Goal: Task Accomplishment & Management: Complete application form

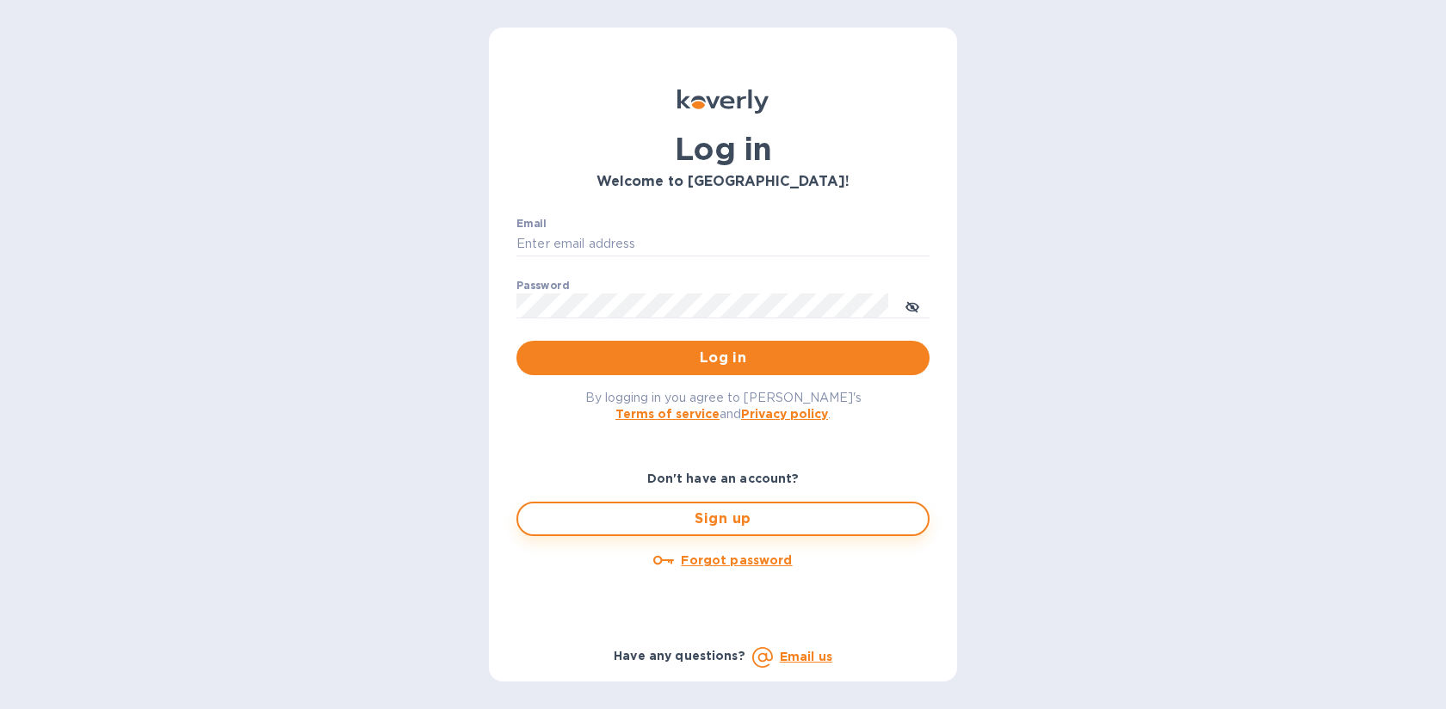
click at [716, 531] on button "Sign up" at bounding box center [722, 519] width 413 height 34
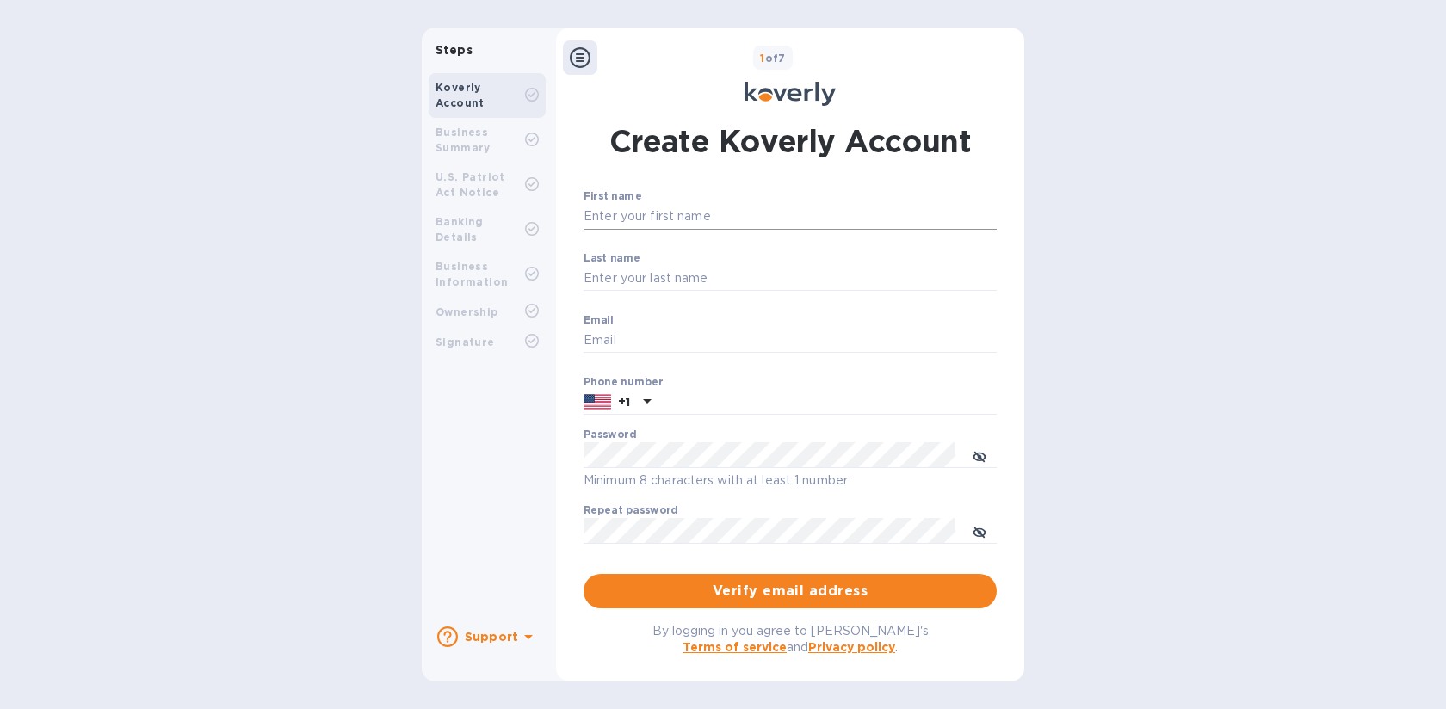
click at [657, 210] on input "First name" at bounding box center [790, 217] width 413 height 26
type input "[PERSON_NAME]"
type input "[PERSON_NAME][EMAIL_ADDRESS][DOMAIN_NAME]"
type input "9256582216"
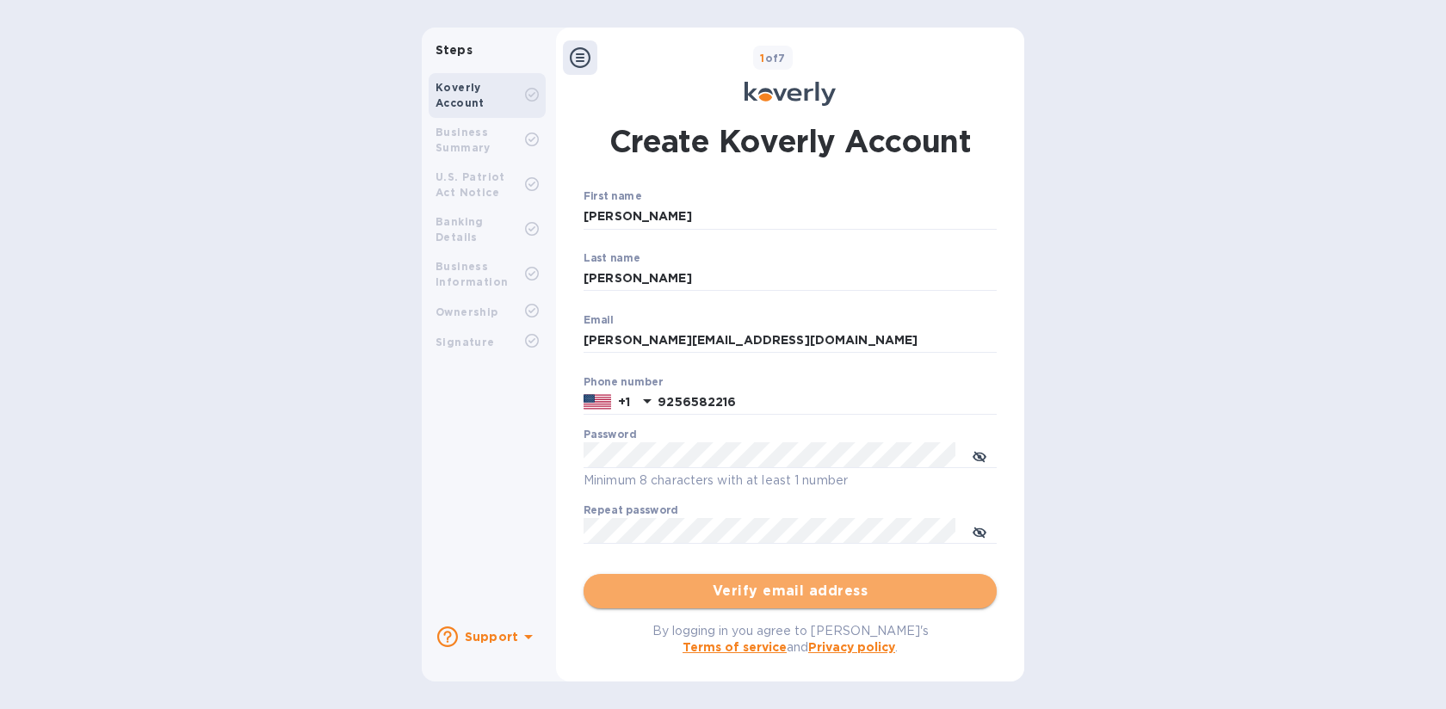
click at [767, 584] on span "Verify email address" at bounding box center [790, 591] width 386 height 21
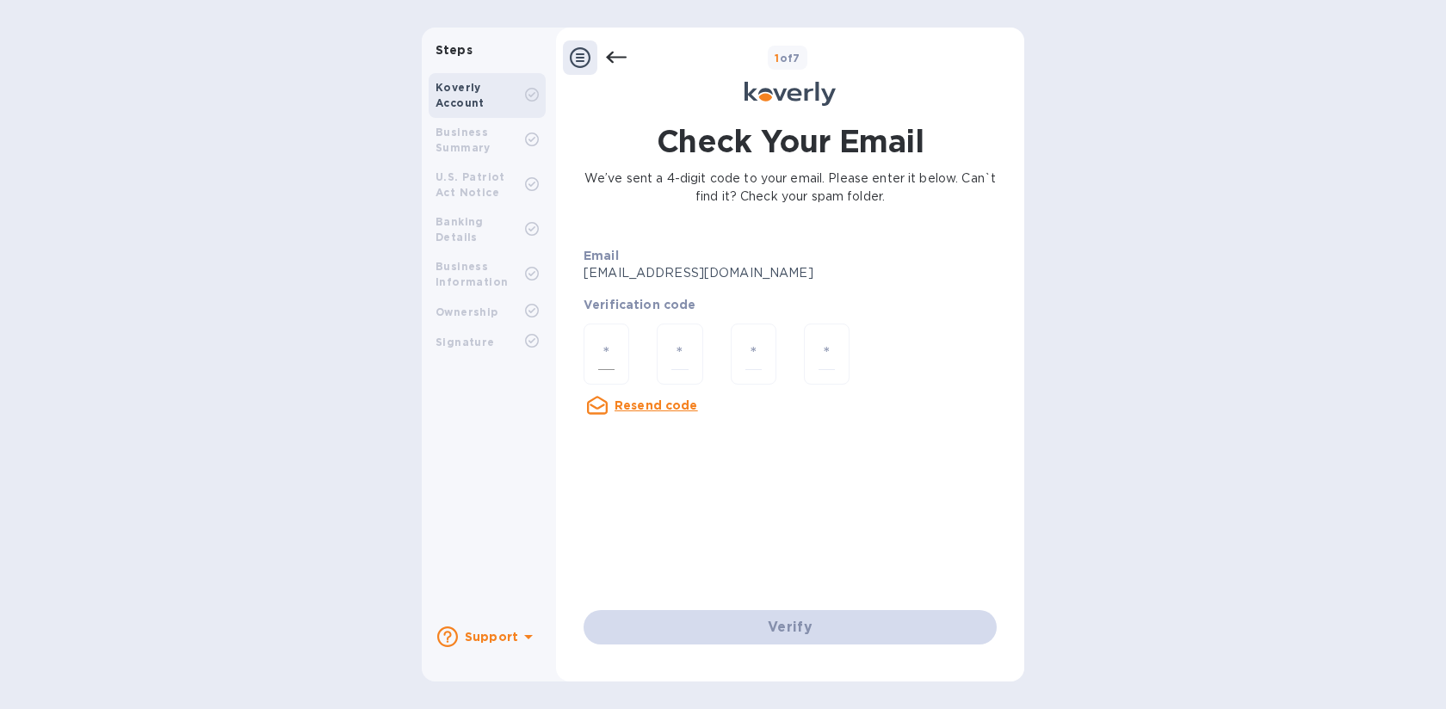
click at [611, 363] on input "number" at bounding box center [606, 354] width 16 height 32
type input "9"
type input "6"
type input "8"
type input "9"
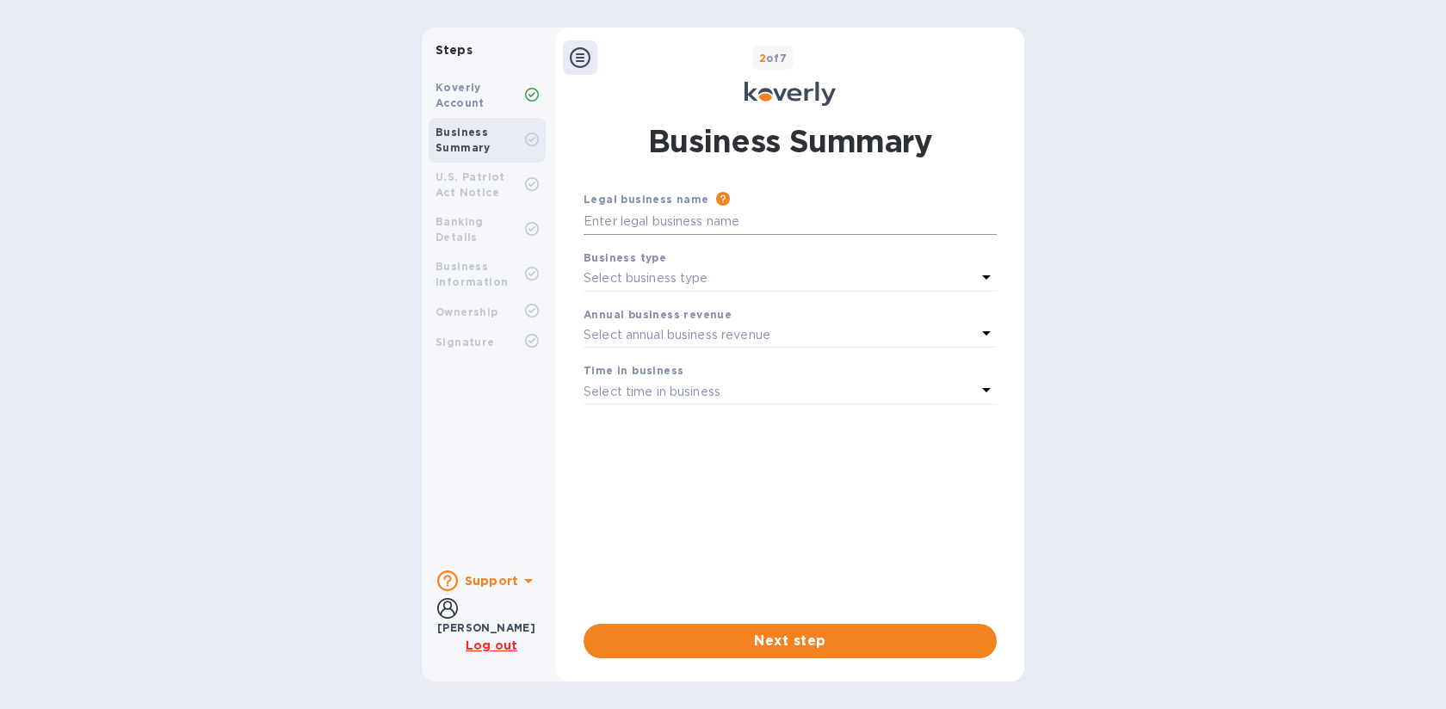
click at [680, 224] on input "text" at bounding box center [790, 222] width 413 height 26
type input "[PERSON_NAME] Profitable Domestics LLC"
click at [684, 286] on p "Select business type" at bounding box center [646, 278] width 125 height 18
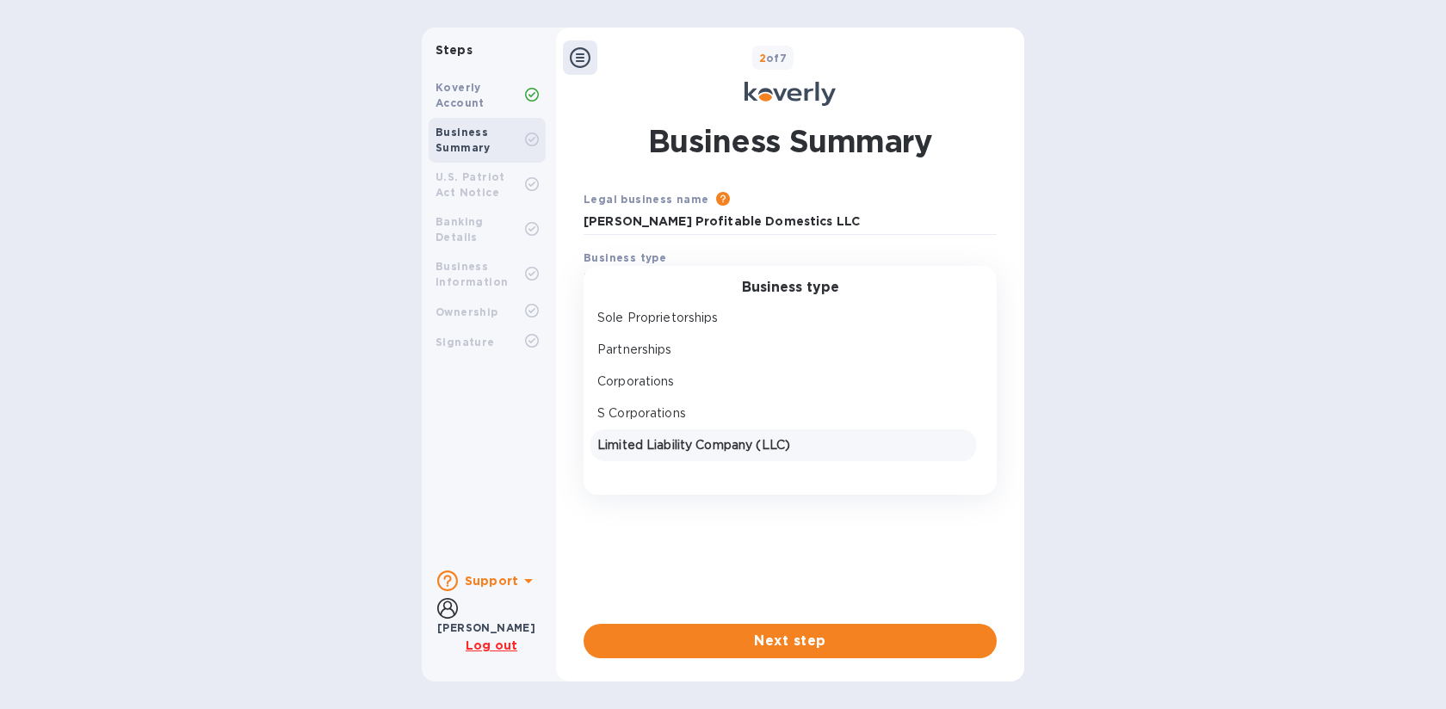
click at [682, 438] on p "Limited Liability Company (LLC)" at bounding box center [783, 445] width 372 height 18
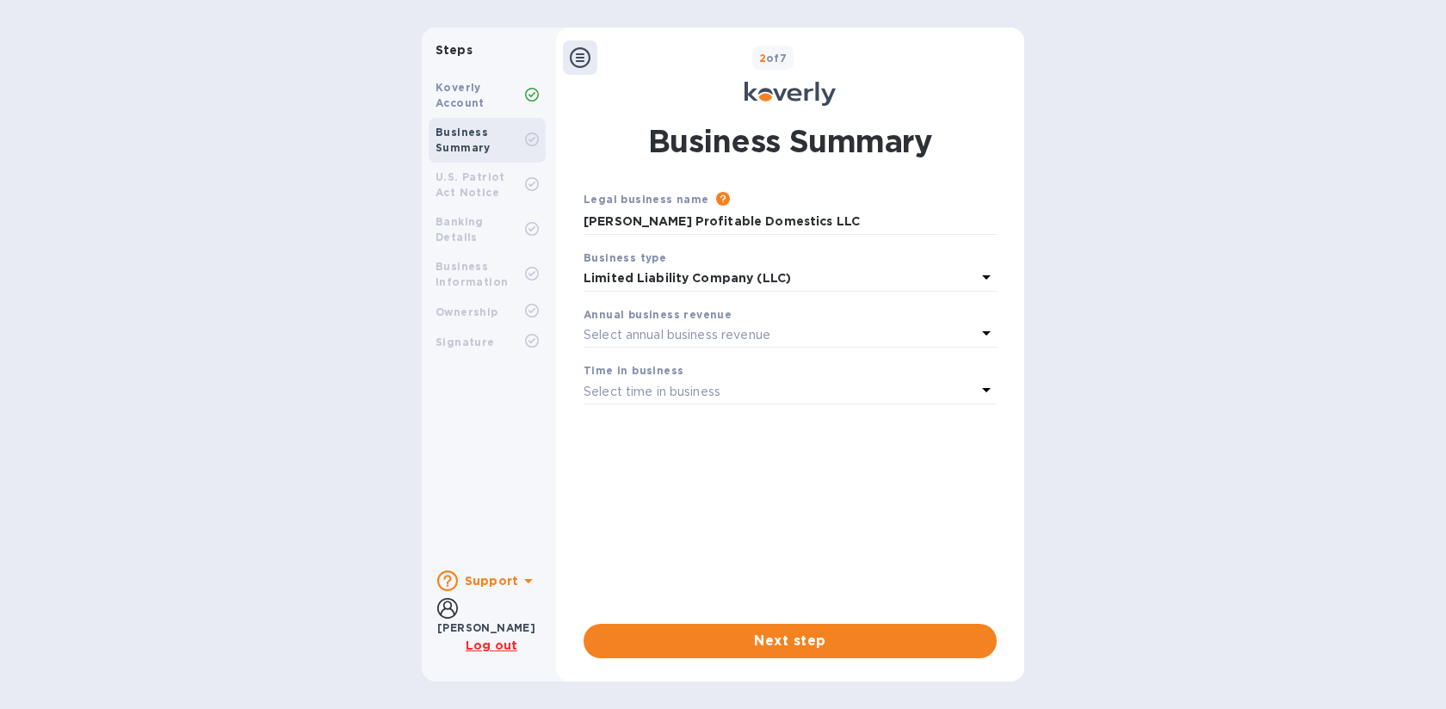
click at [697, 329] on p "Select annual business revenue" at bounding box center [677, 335] width 187 height 18
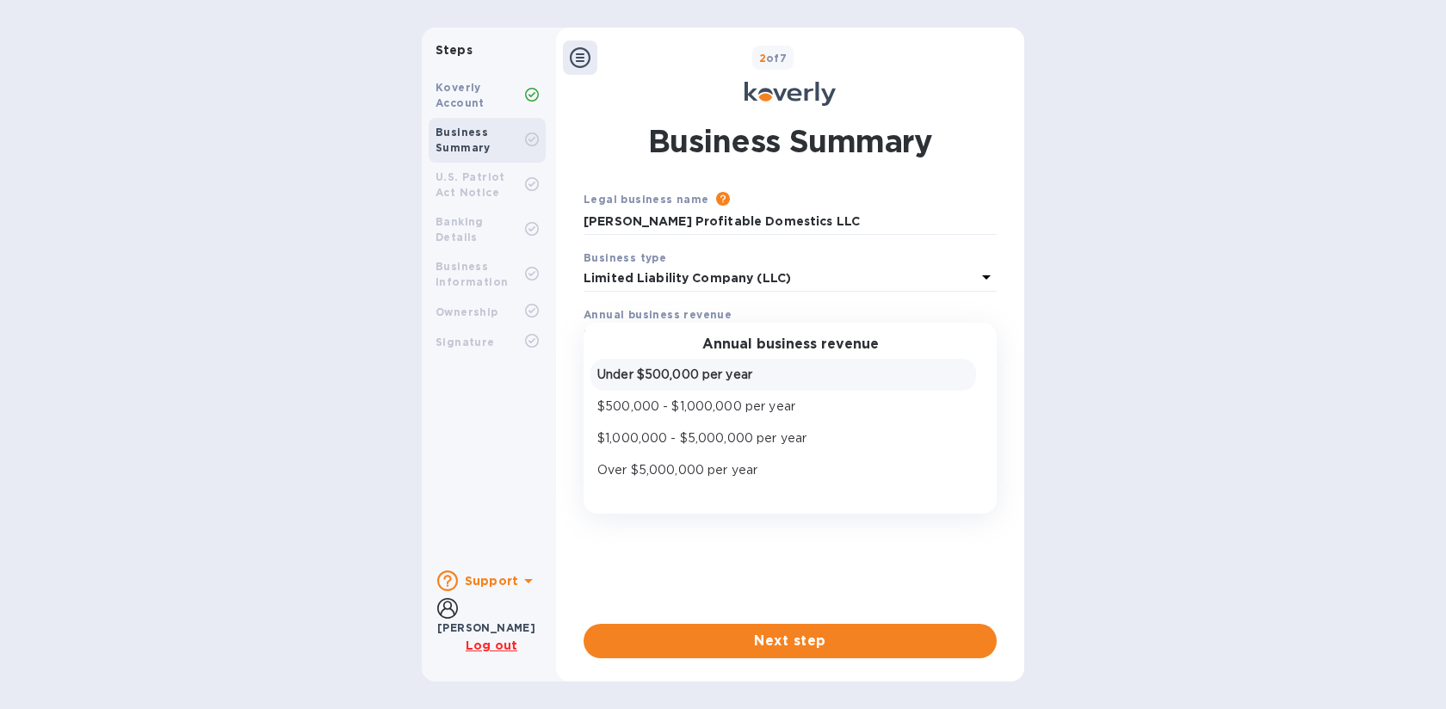
click at [711, 374] on p "Under $500,000 per year" at bounding box center [783, 375] width 372 height 18
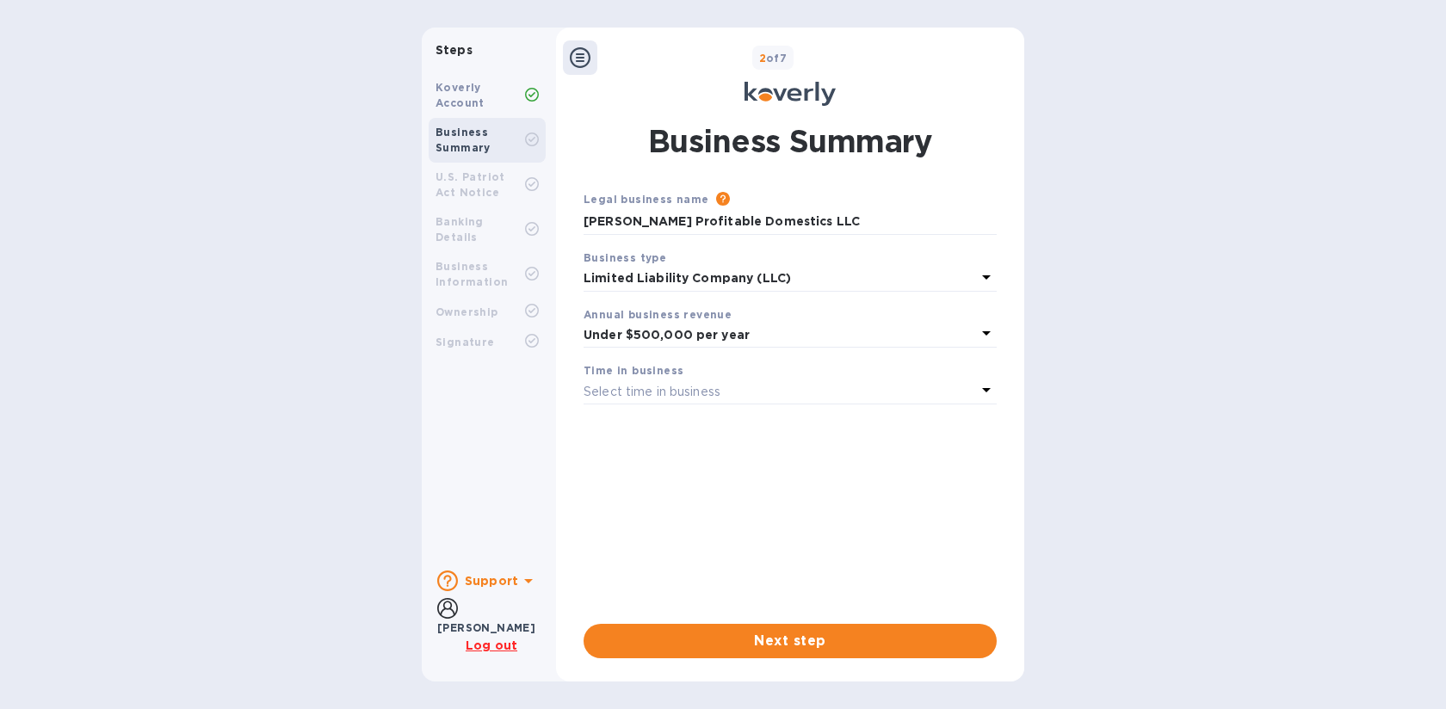
click at [673, 391] on p "Select time in business" at bounding box center [652, 392] width 137 height 18
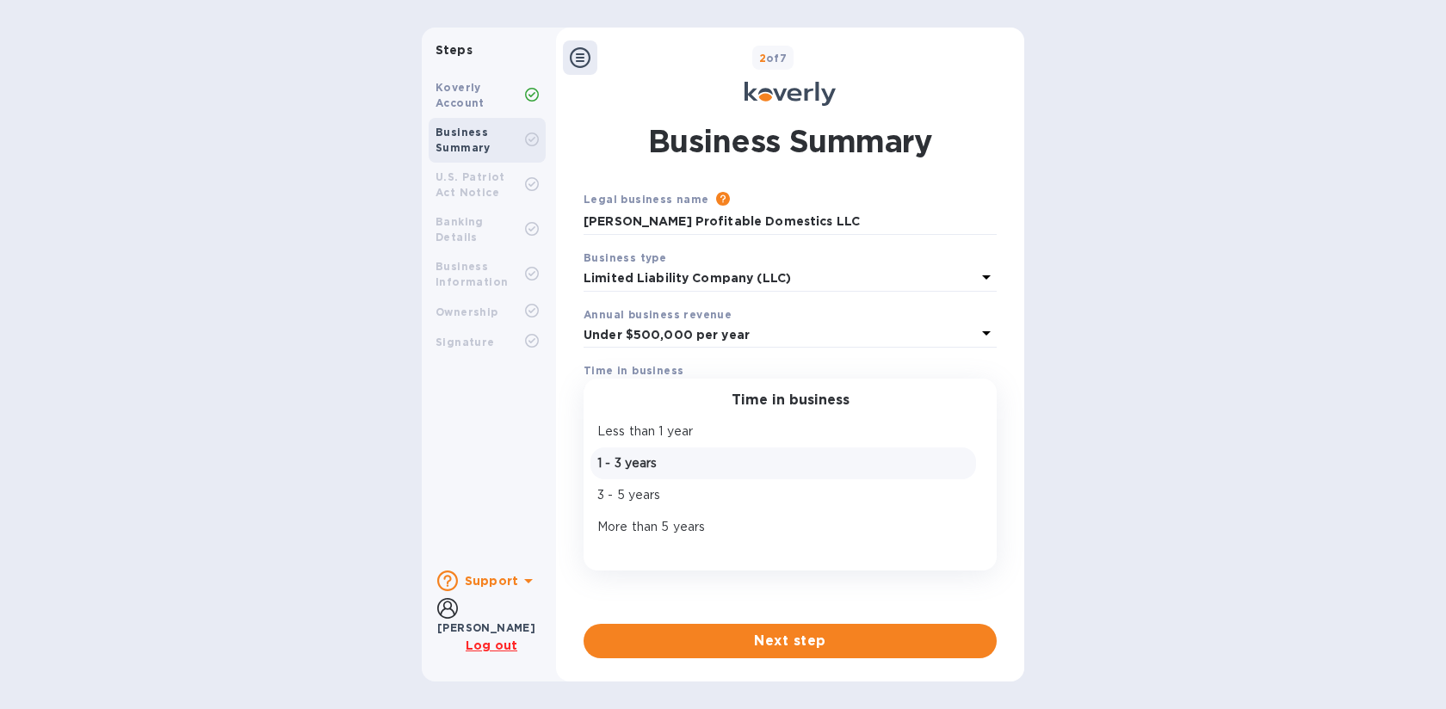
click at [647, 464] on p "1 - 3 years" at bounding box center [783, 463] width 372 height 18
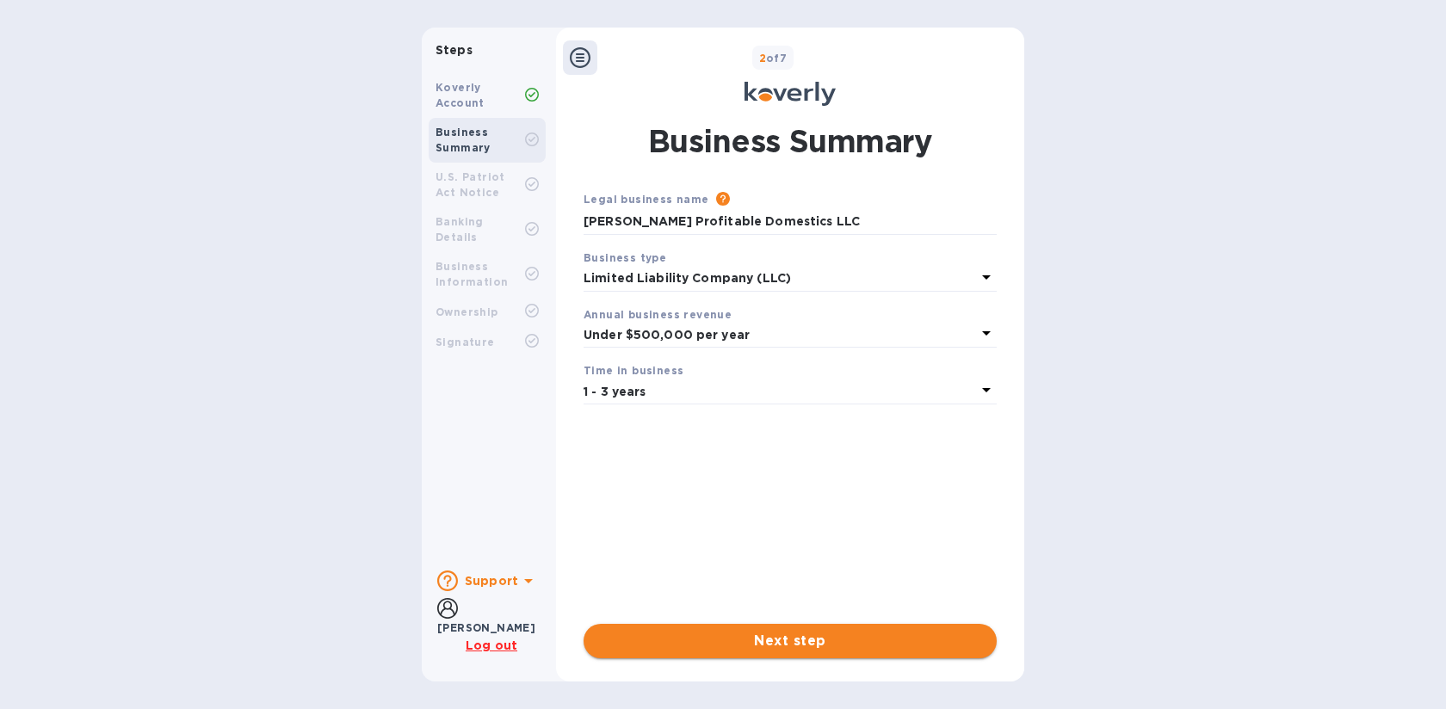
click at [819, 634] on span "Next step" at bounding box center [790, 641] width 386 height 21
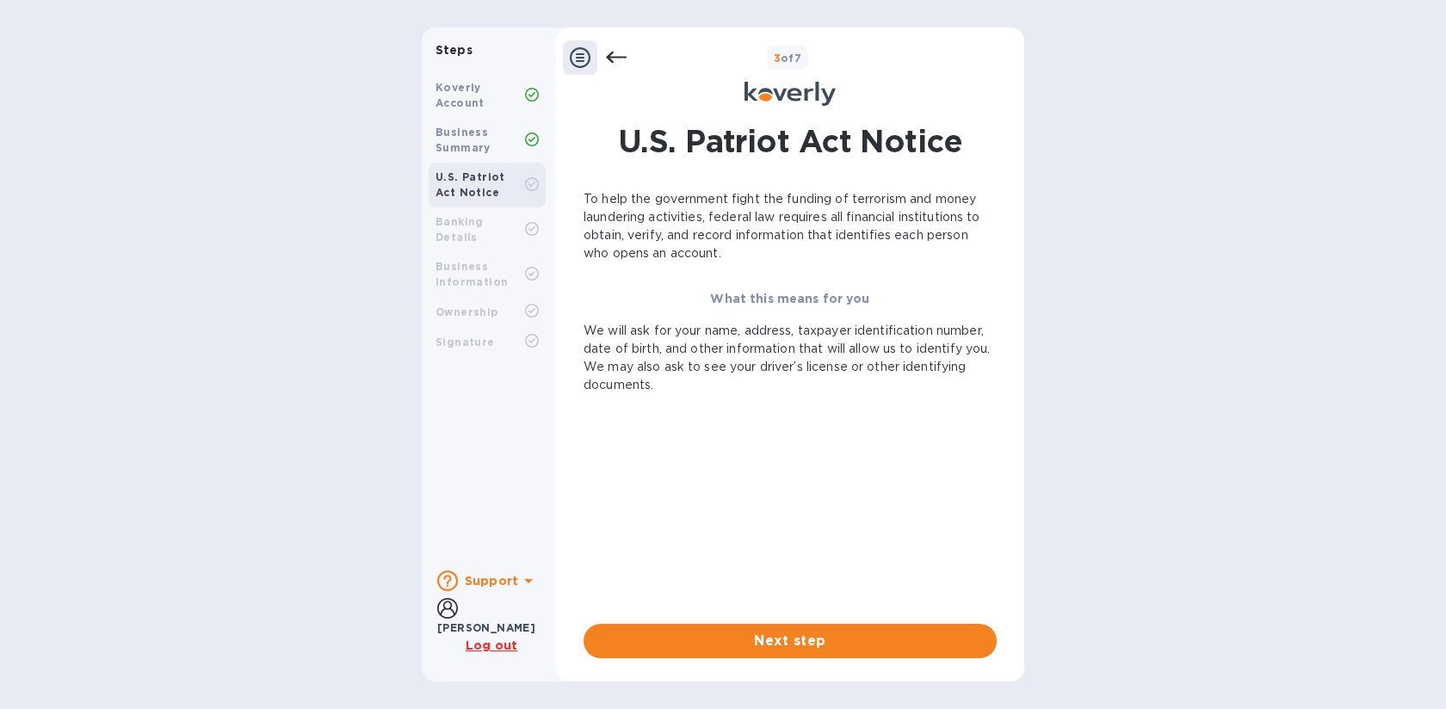
click at [819, 634] on span "Next step" at bounding box center [790, 641] width 386 height 21
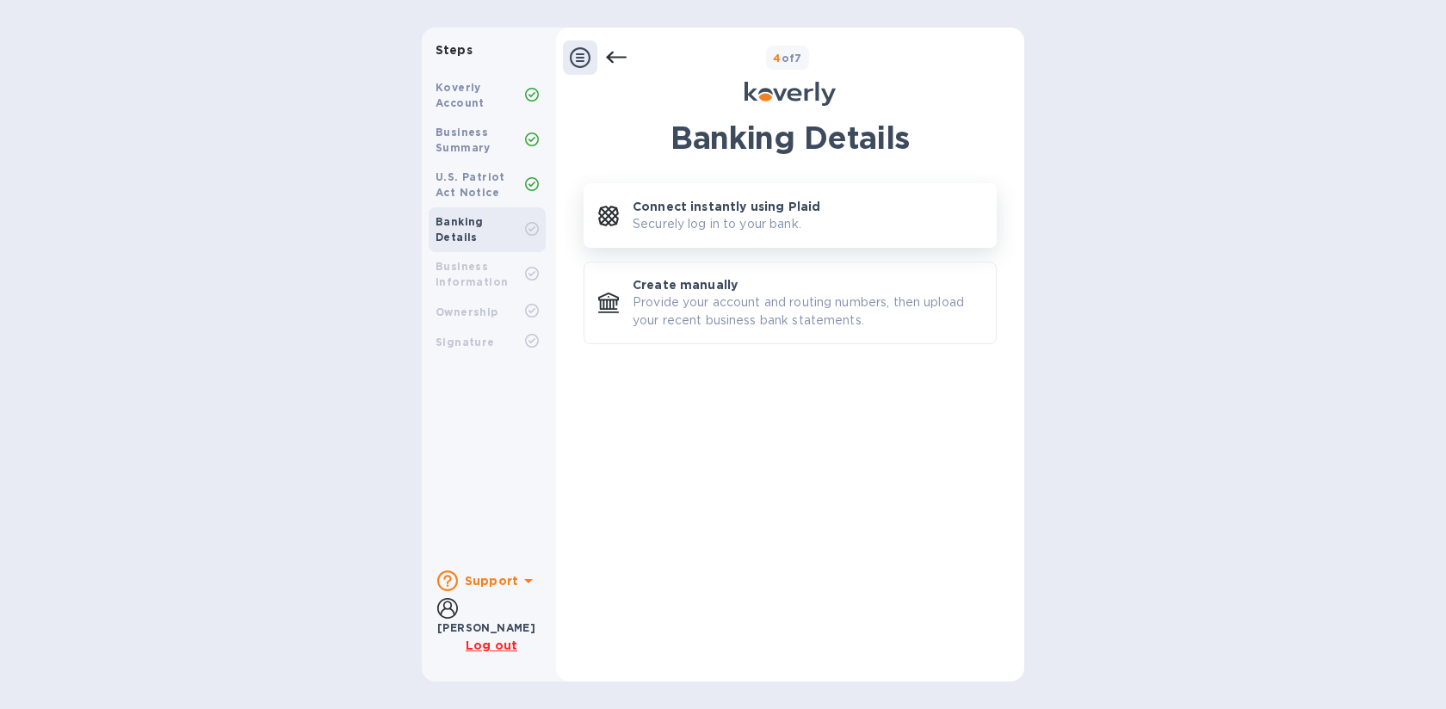
click at [808, 223] on div "Connect instantly using Plaid Securely log in to your bank." at bounding box center [807, 215] width 349 height 35
click at [682, 467] on div "Banking Details Connect instantly using Plaid Securely log in to your bank. Cre…" at bounding box center [790, 389] width 413 height 539
click at [781, 217] on p "Securely log in to your bank." at bounding box center [717, 224] width 169 height 18
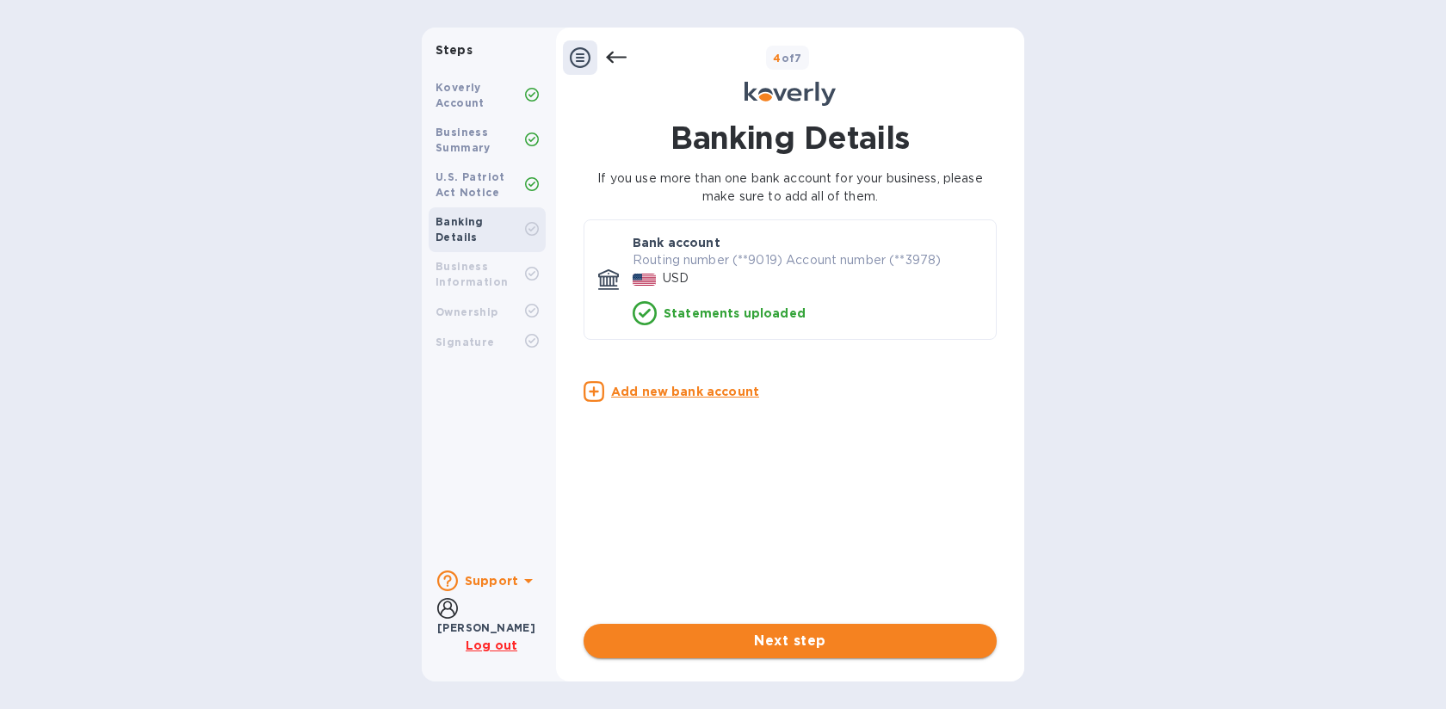
click at [814, 642] on span "Next step" at bounding box center [790, 641] width 386 height 21
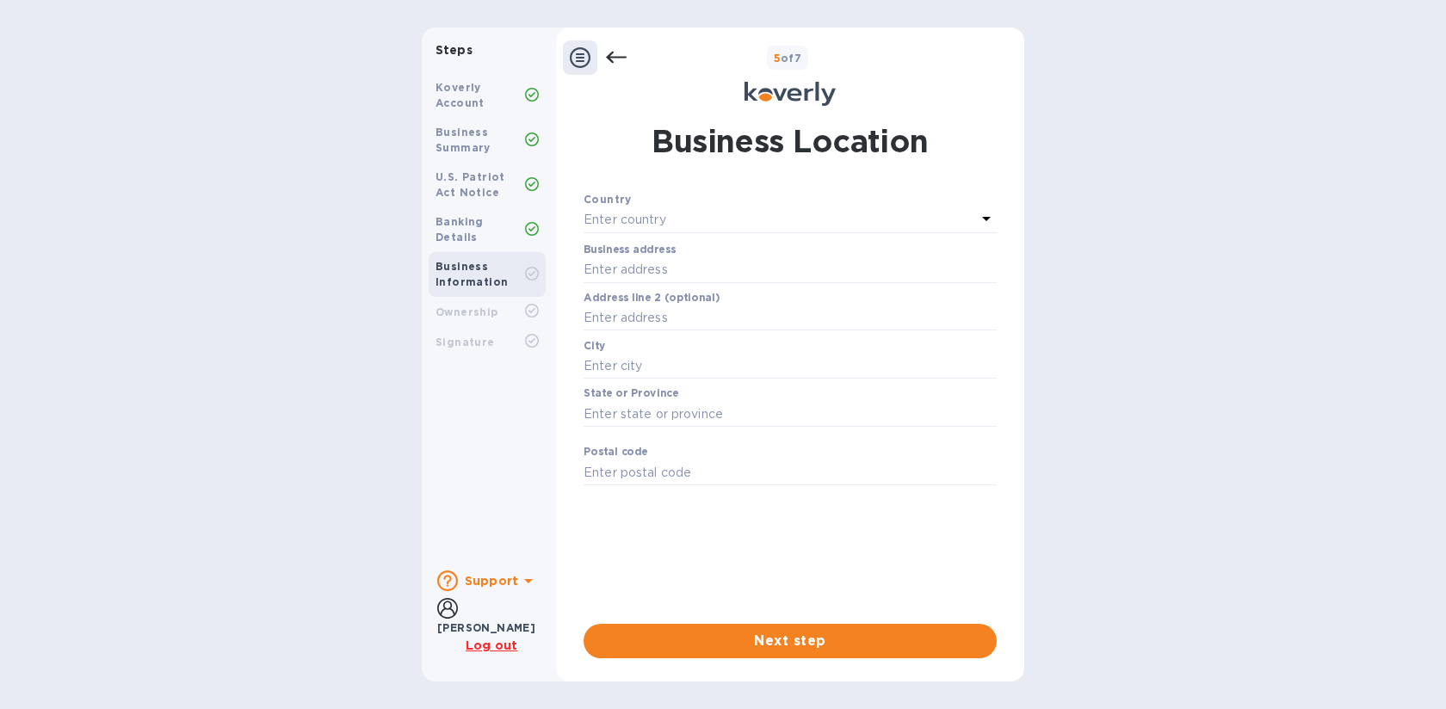
click at [652, 214] on p "Enter country" at bounding box center [625, 220] width 83 height 18
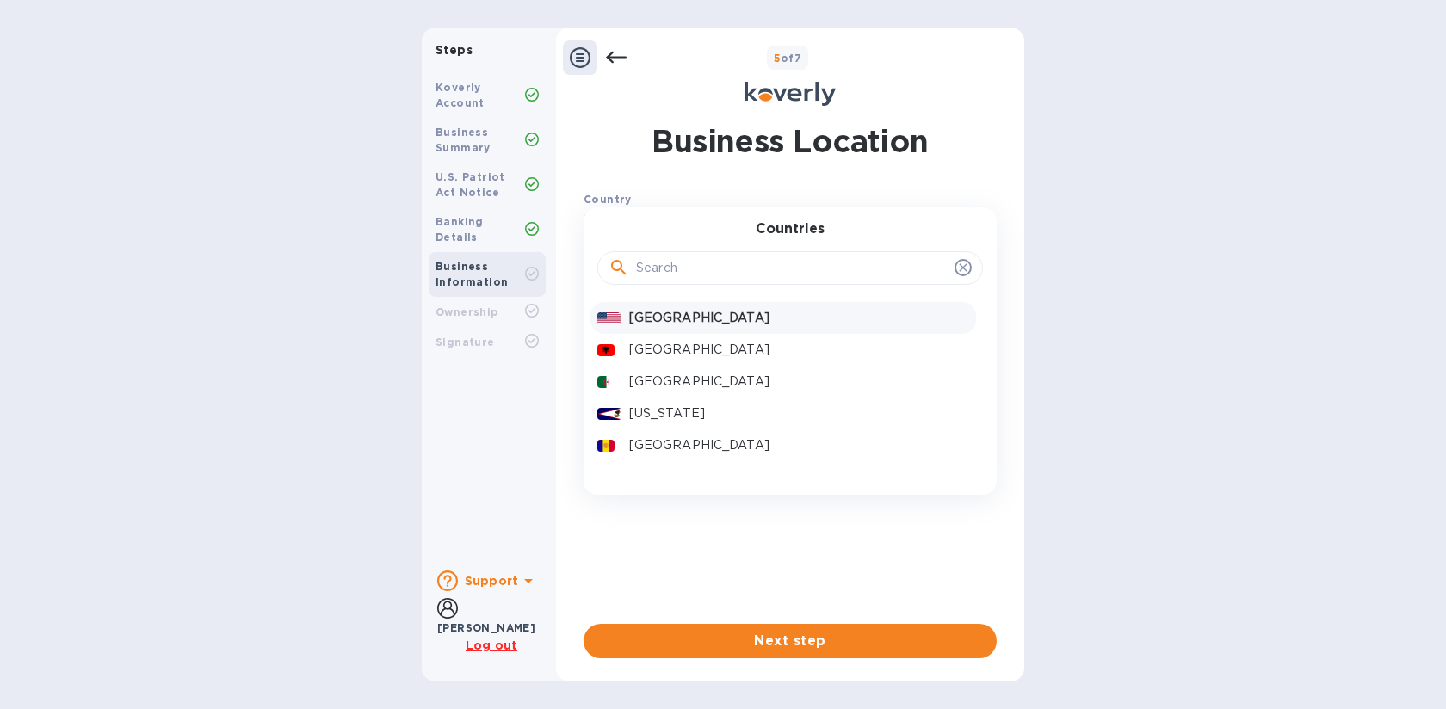
click at [676, 324] on p "[GEOGRAPHIC_DATA]" at bounding box center [799, 318] width 340 height 18
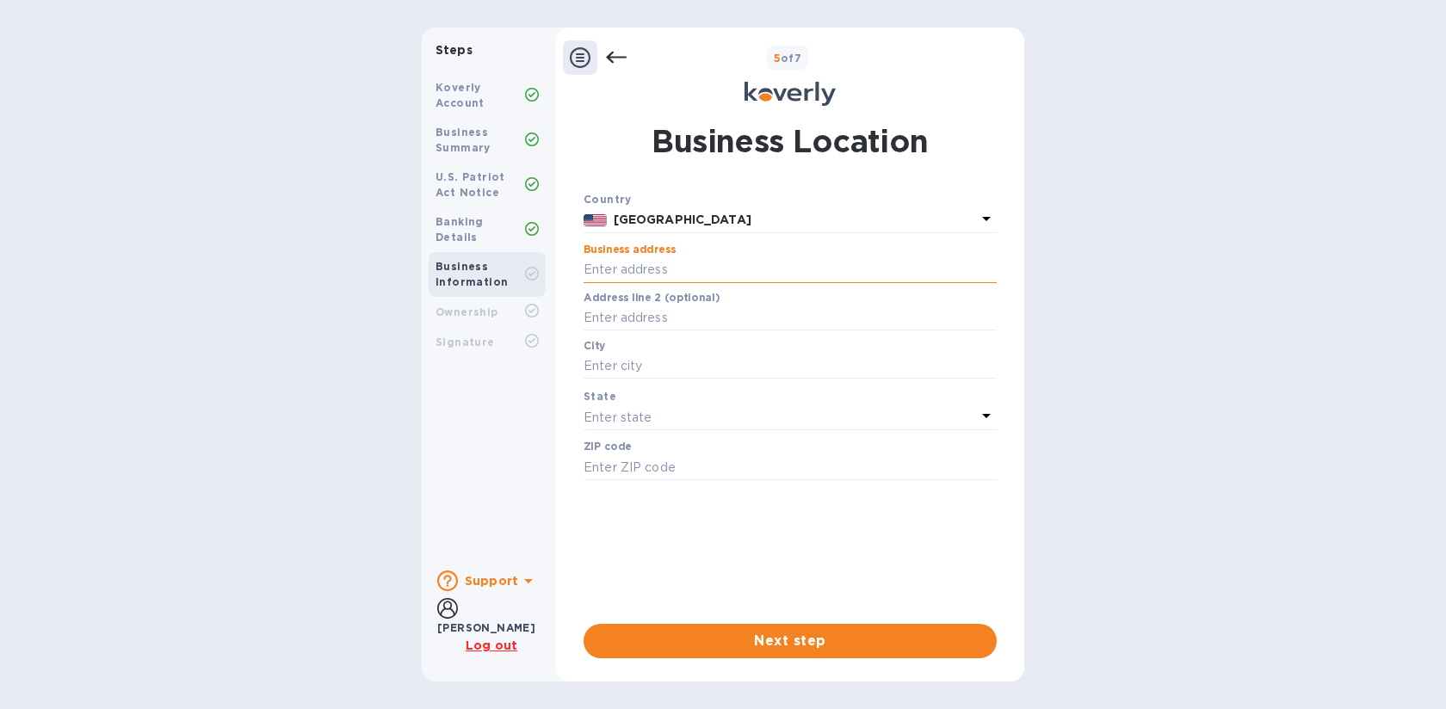
click at [687, 267] on input "text" at bounding box center [790, 270] width 413 height 26
type input "[STREET_ADDRESS]"
type input "[GEOGRAPHIC_DATA]"
type input "11215"
click at [710, 268] on input "[STREET_ADDRESS]" at bounding box center [790, 270] width 413 height 26
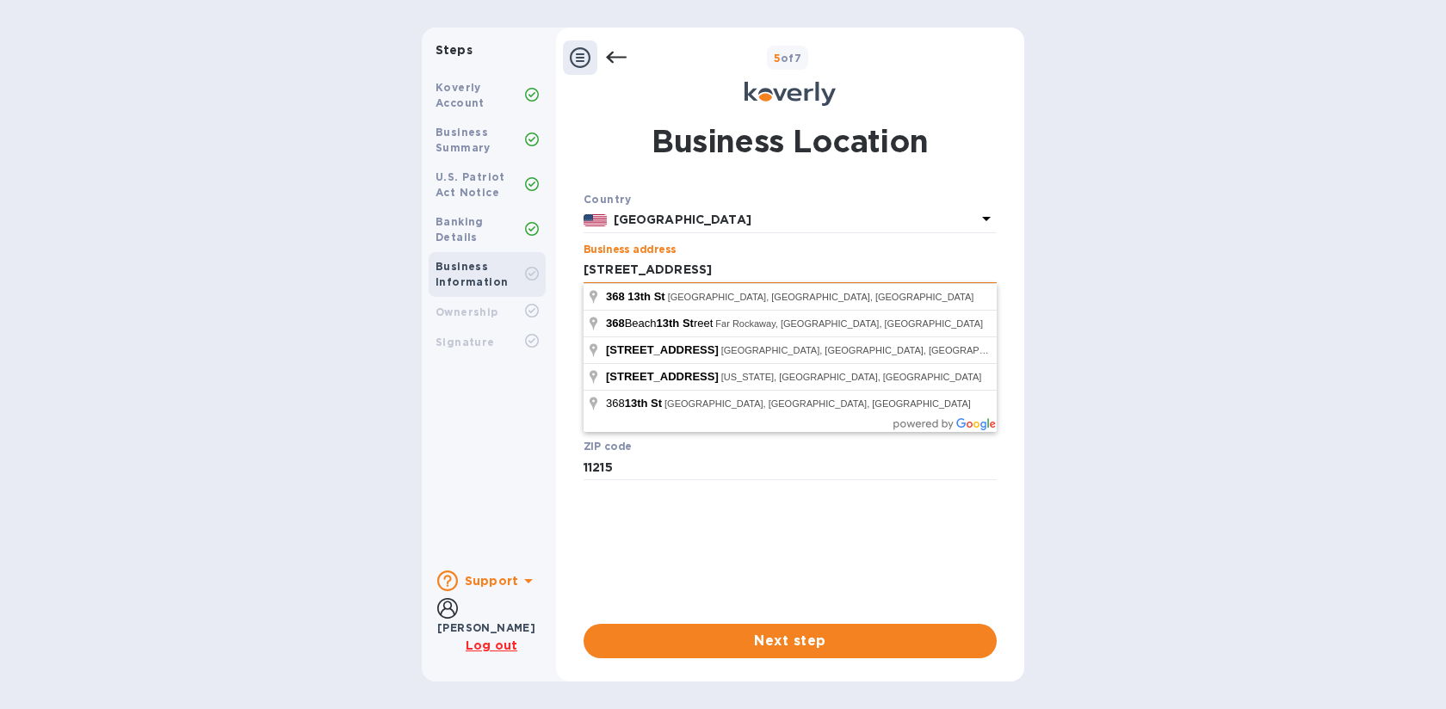
type input "[STREET_ADDRESS]"
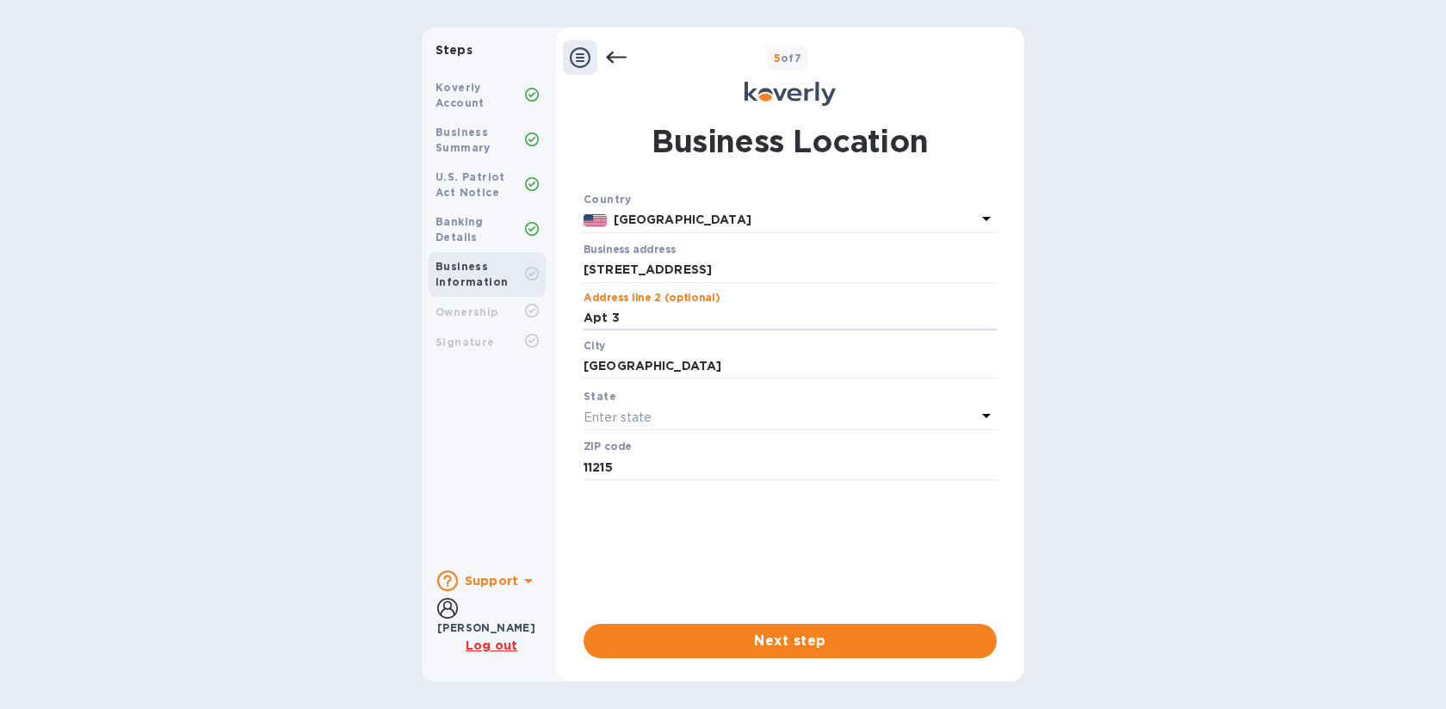
type input "Apt 3"
click at [643, 429] on div "Enter state" at bounding box center [780, 417] width 392 height 24
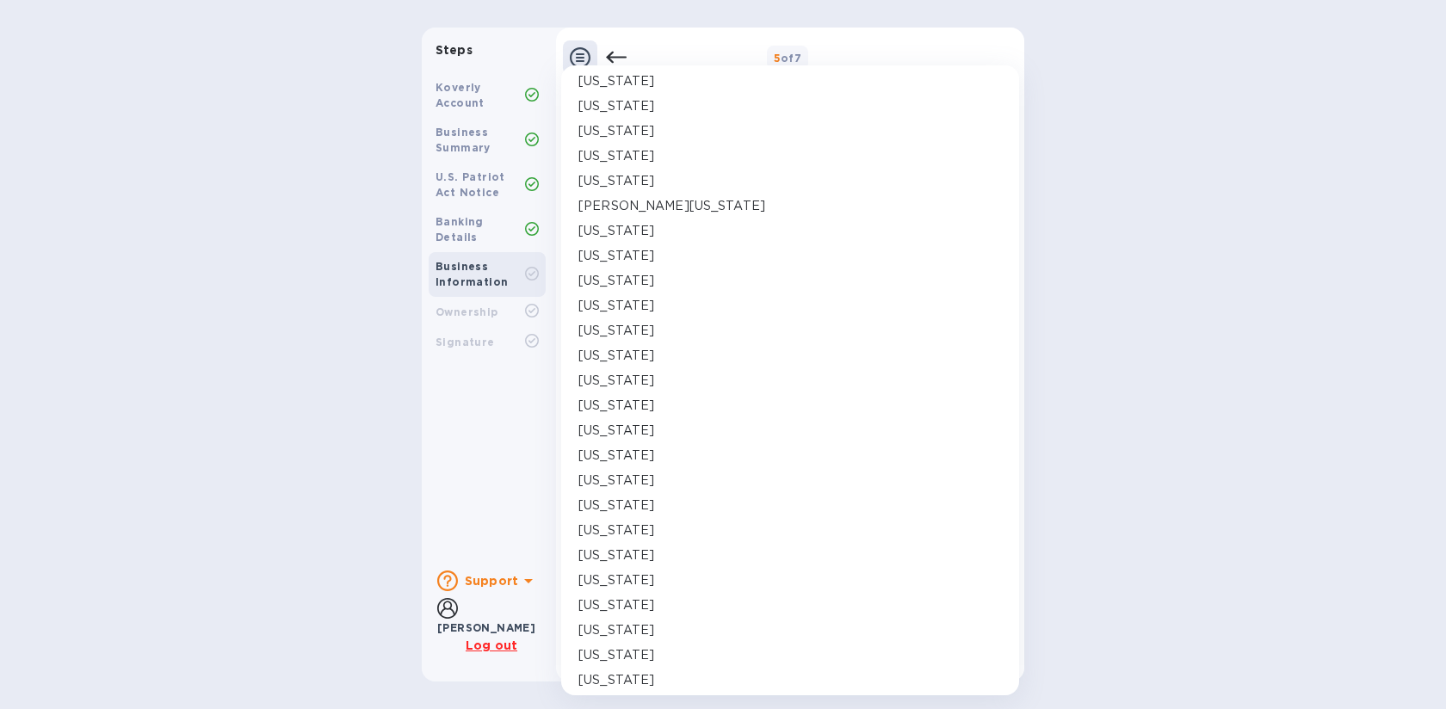
scroll to position [549, 0]
click at [625, 533] on p "[US_STATE]" at bounding box center [616, 529] width 76 height 18
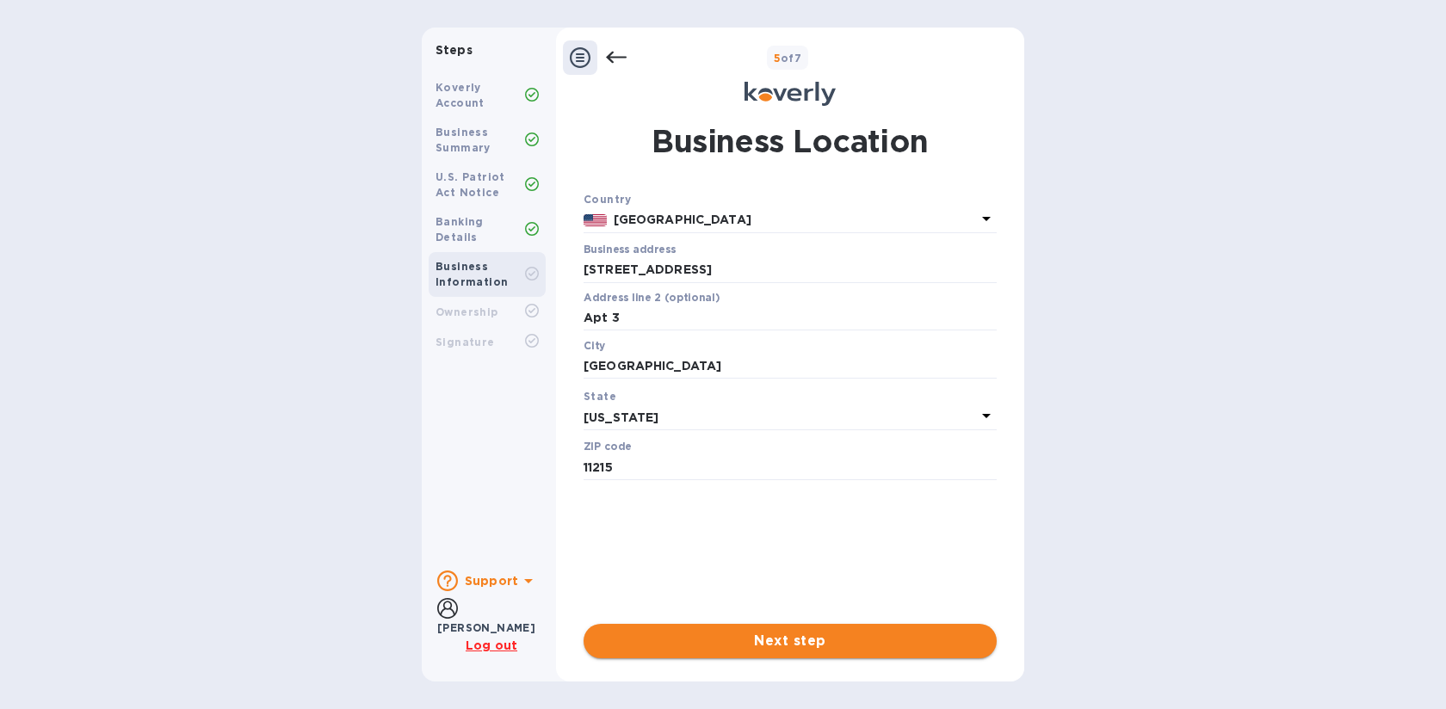
click at [793, 642] on span "Next step" at bounding box center [790, 641] width 386 height 21
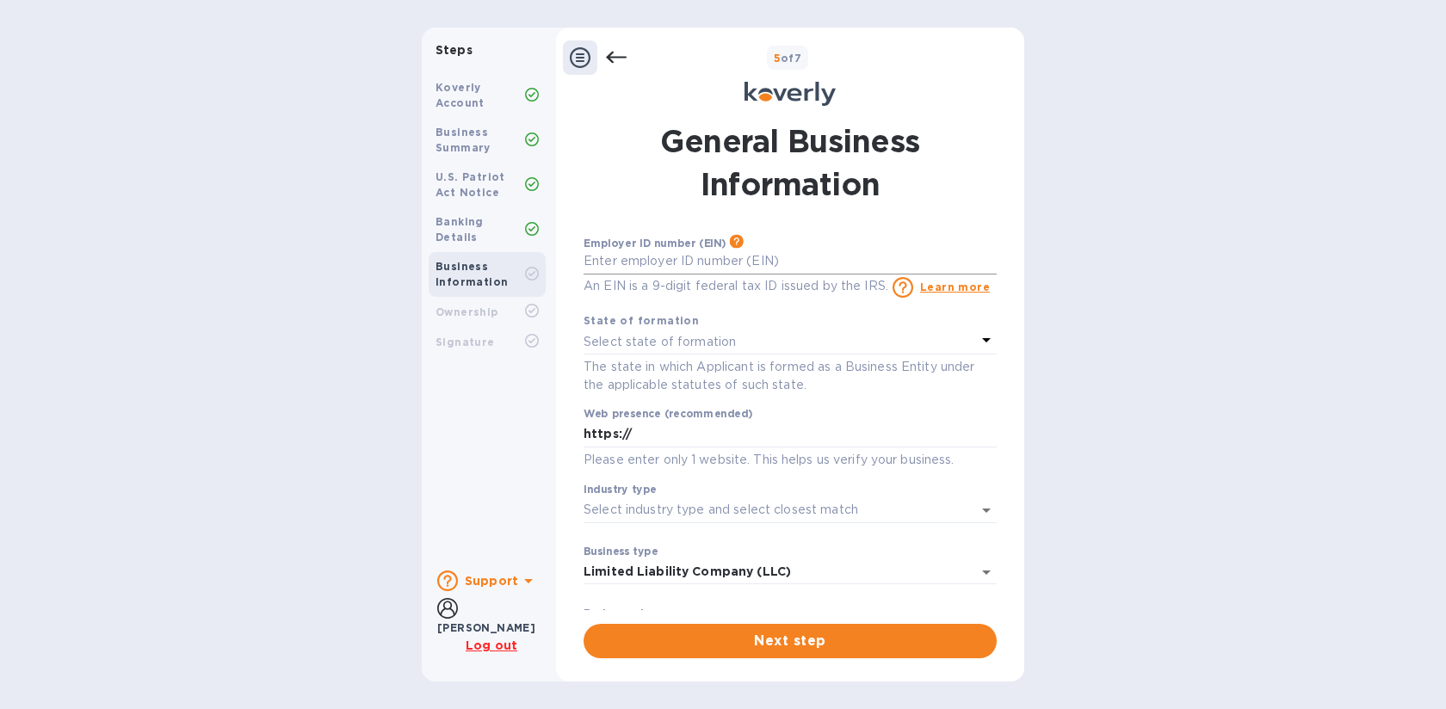
click at [729, 267] on input "text" at bounding box center [790, 262] width 413 height 26
type input "***88"
type input "***29"
type input "***44"
click at [710, 343] on p "Select state of formation" at bounding box center [660, 342] width 152 height 18
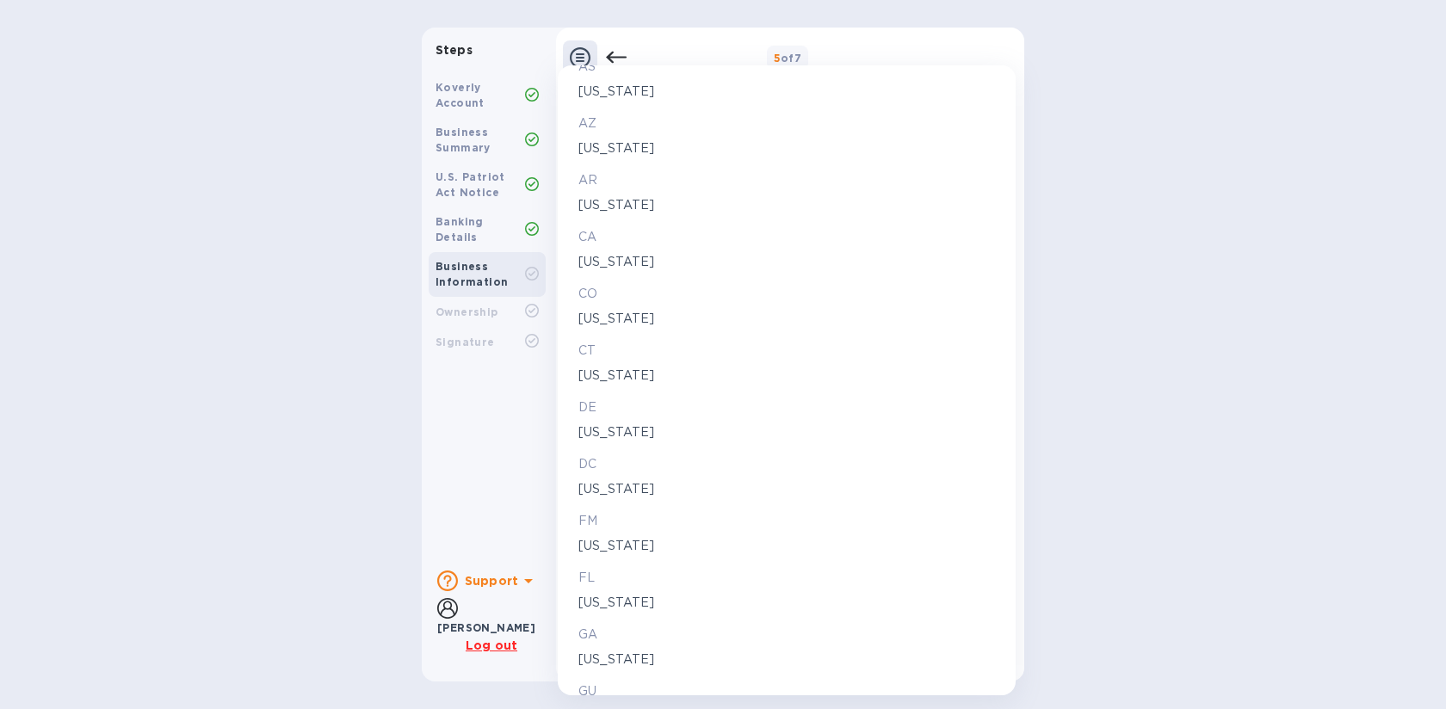
scroll to position [239, 0]
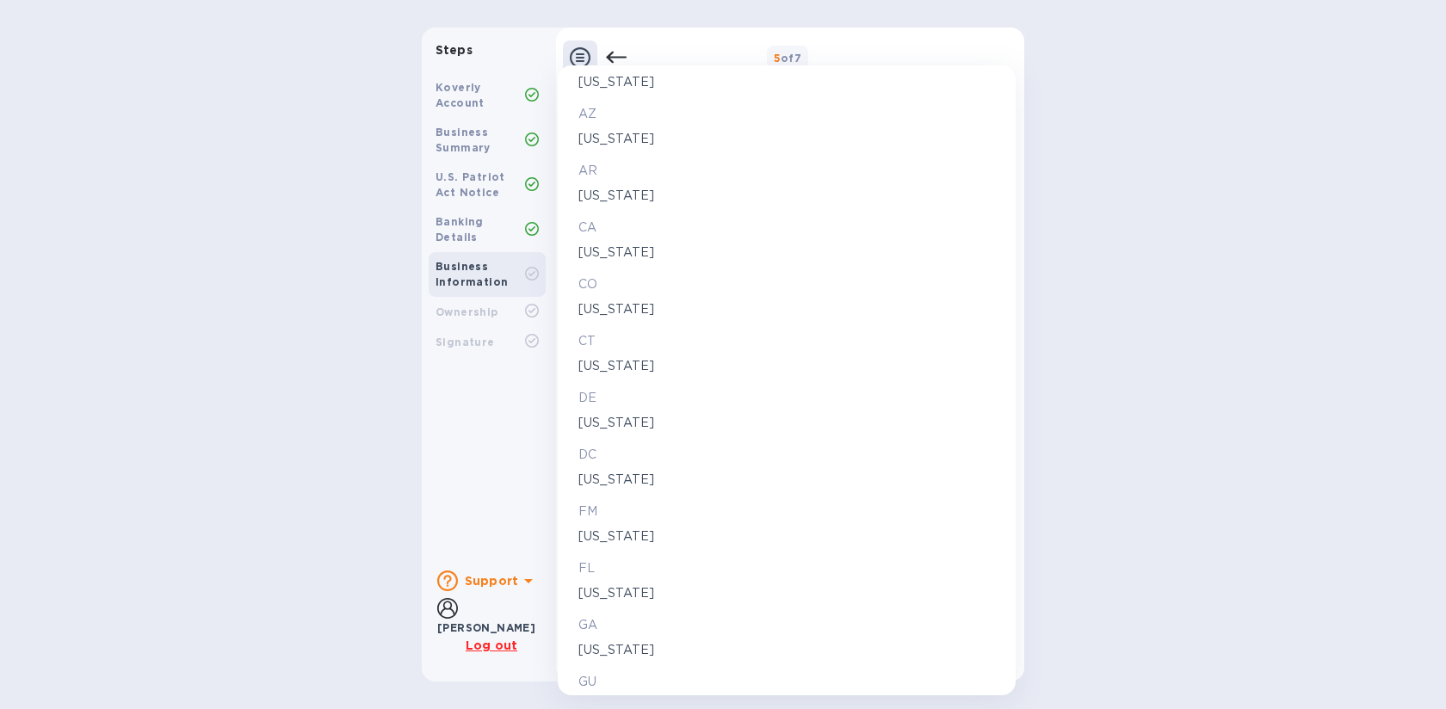
click at [640, 250] on p "[US_STATE]" at bounding box center [786, 253] width 417 height 18
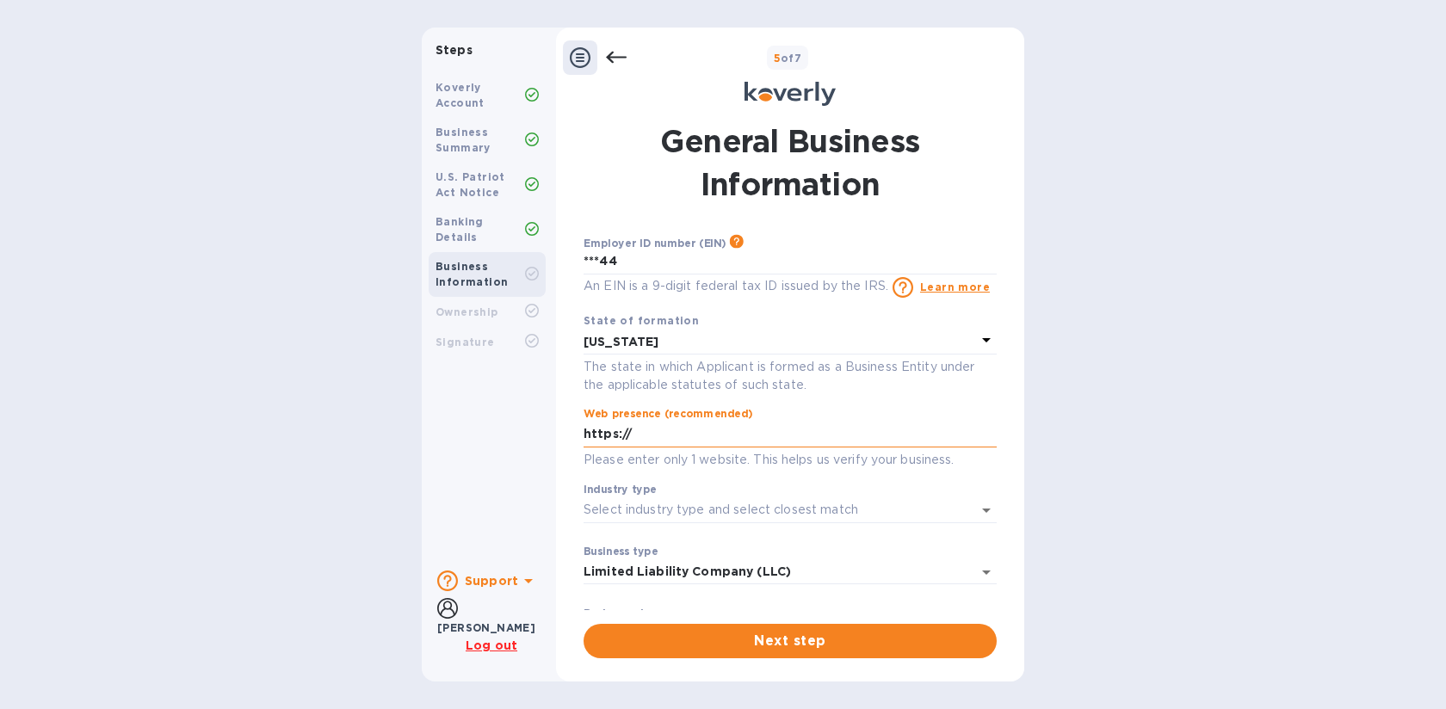
click at [757, 433] on input "https://" at bounding box center [790, 435] width 413 height 26
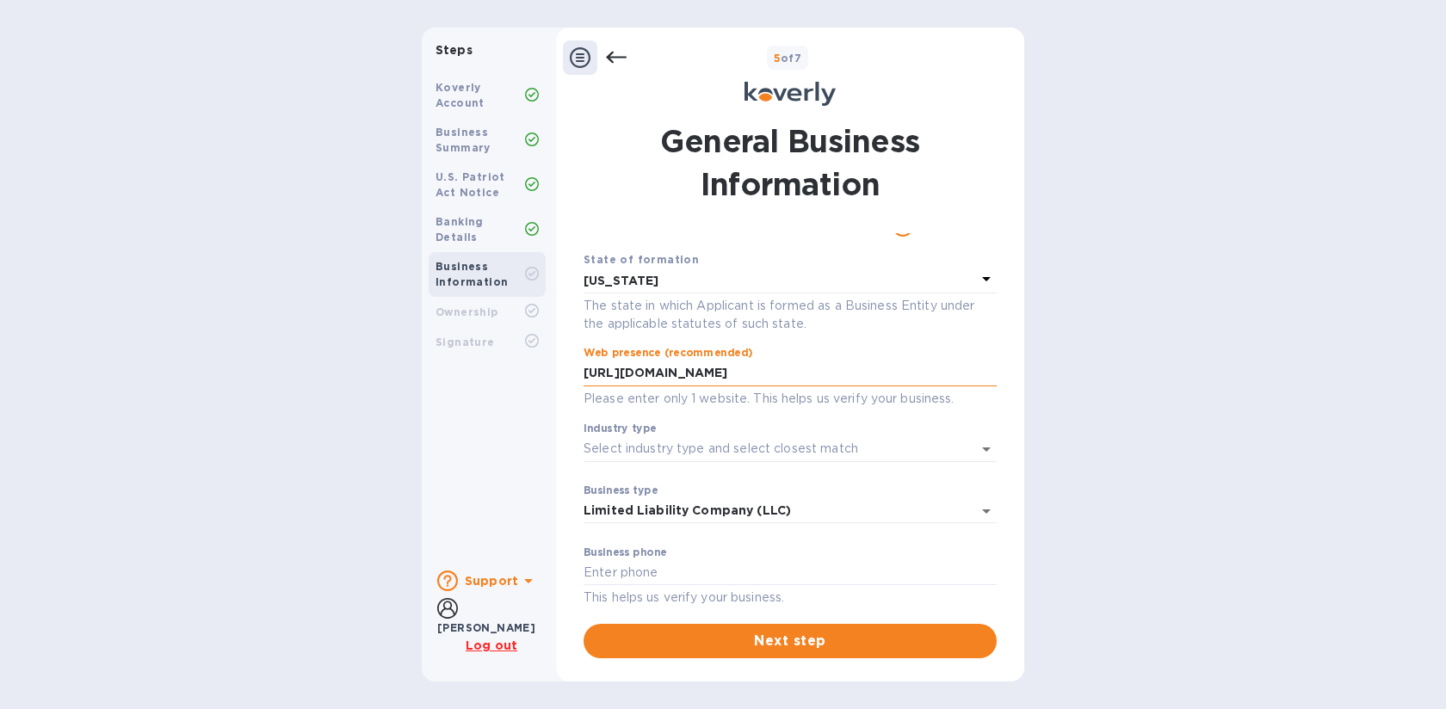
scroll to position [135, 0]
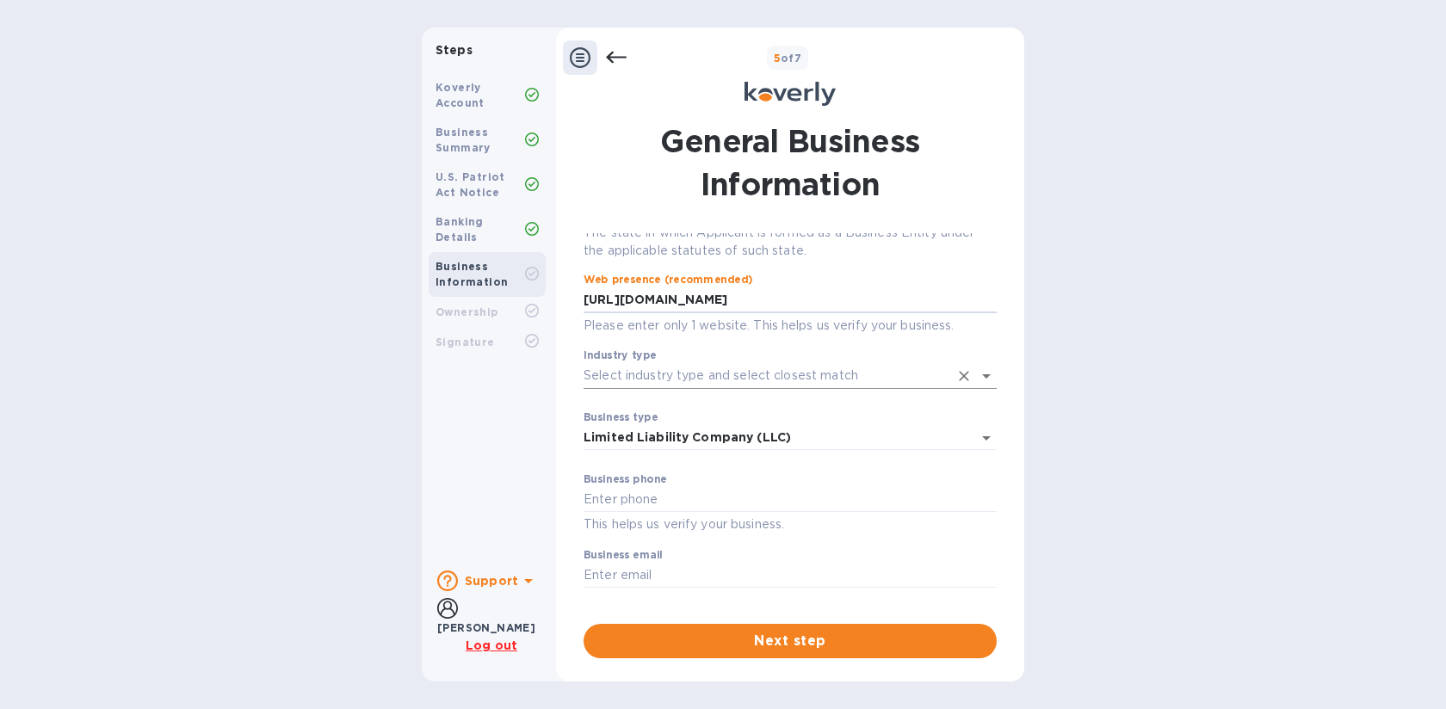
type input "[URL][DOMAIN_NAME]"
click at [760, 375] on input "Industry type" at bounding box center [766, 375] width 365 height 25
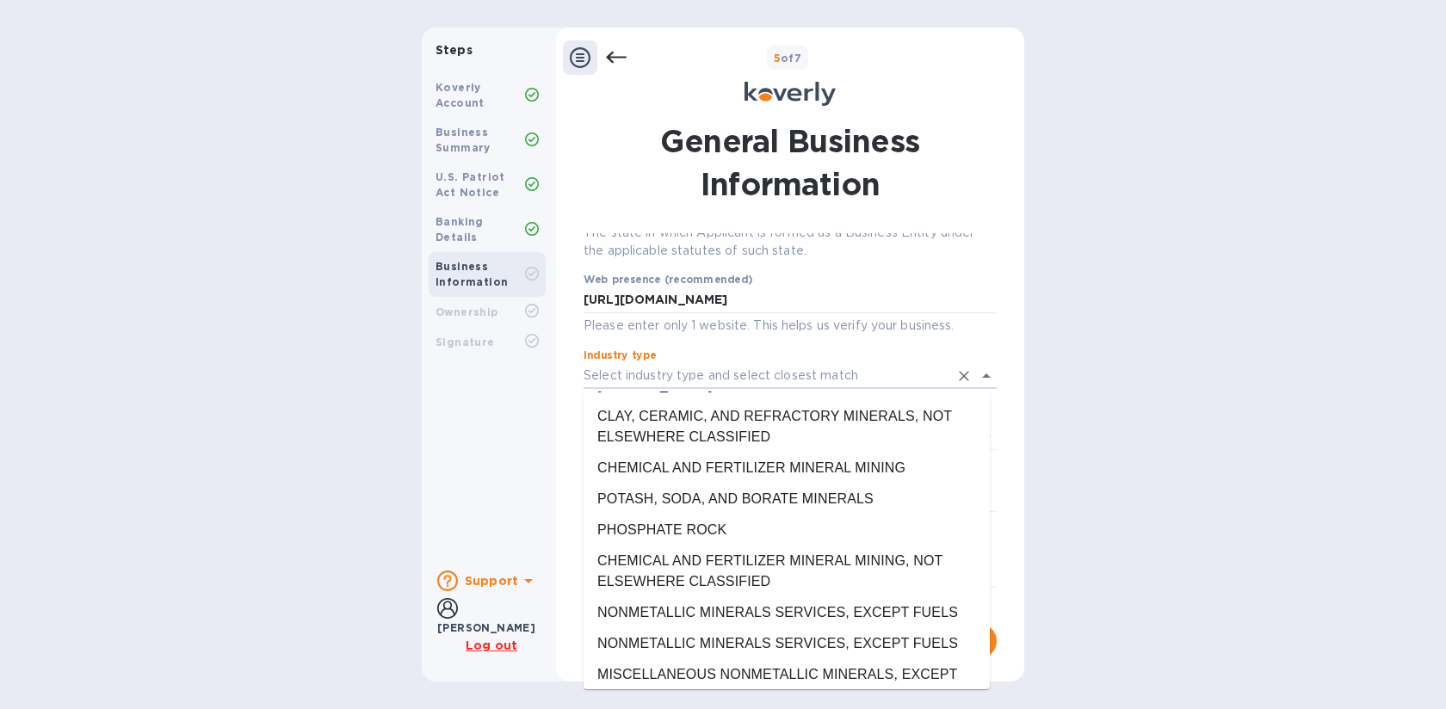
scroll to position [5076, 0]
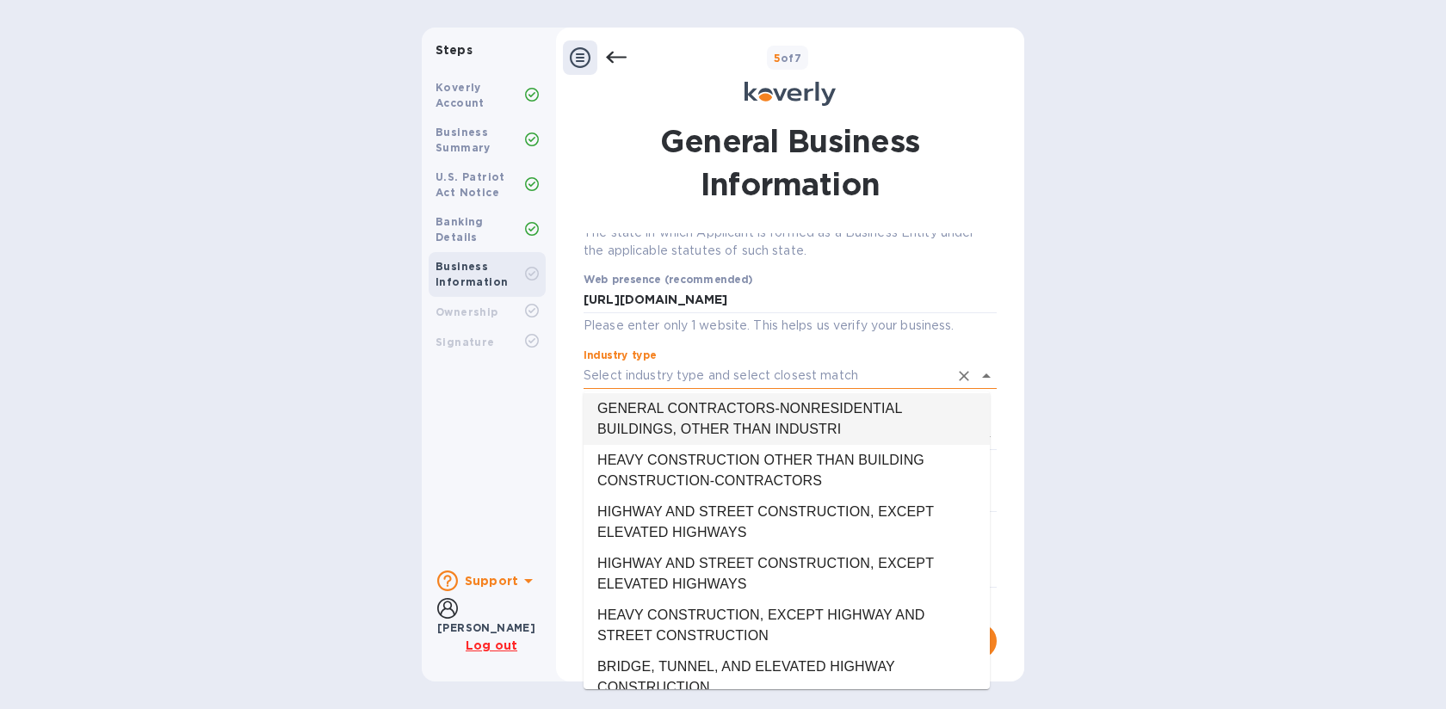
click at [673, 374] on input "Industry type" at bounding box center [766, 375] width 365 height 25
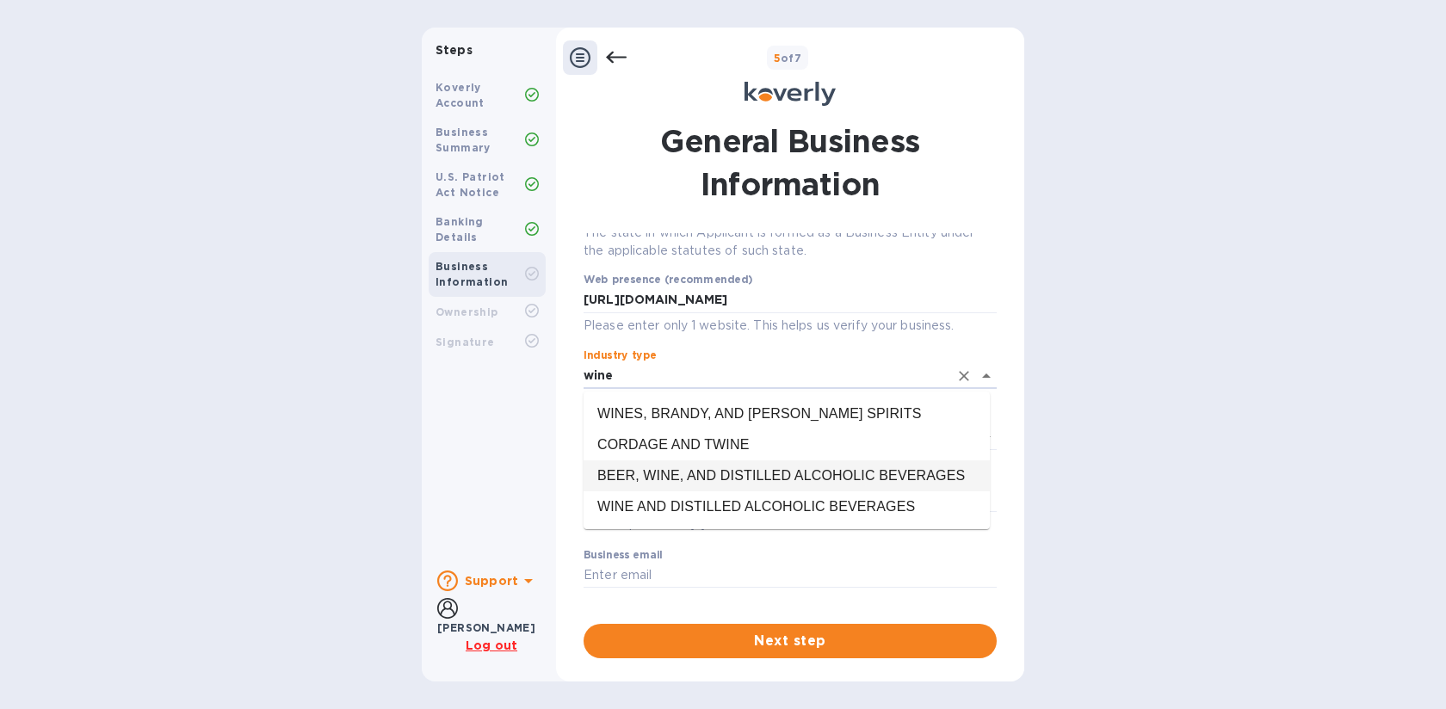
click at [784, 476] on li "BEER, WINE, AND DISTILLED ALCOHOLIC BEVERAGES" at bounding box center [787, 475] width 406 height 31
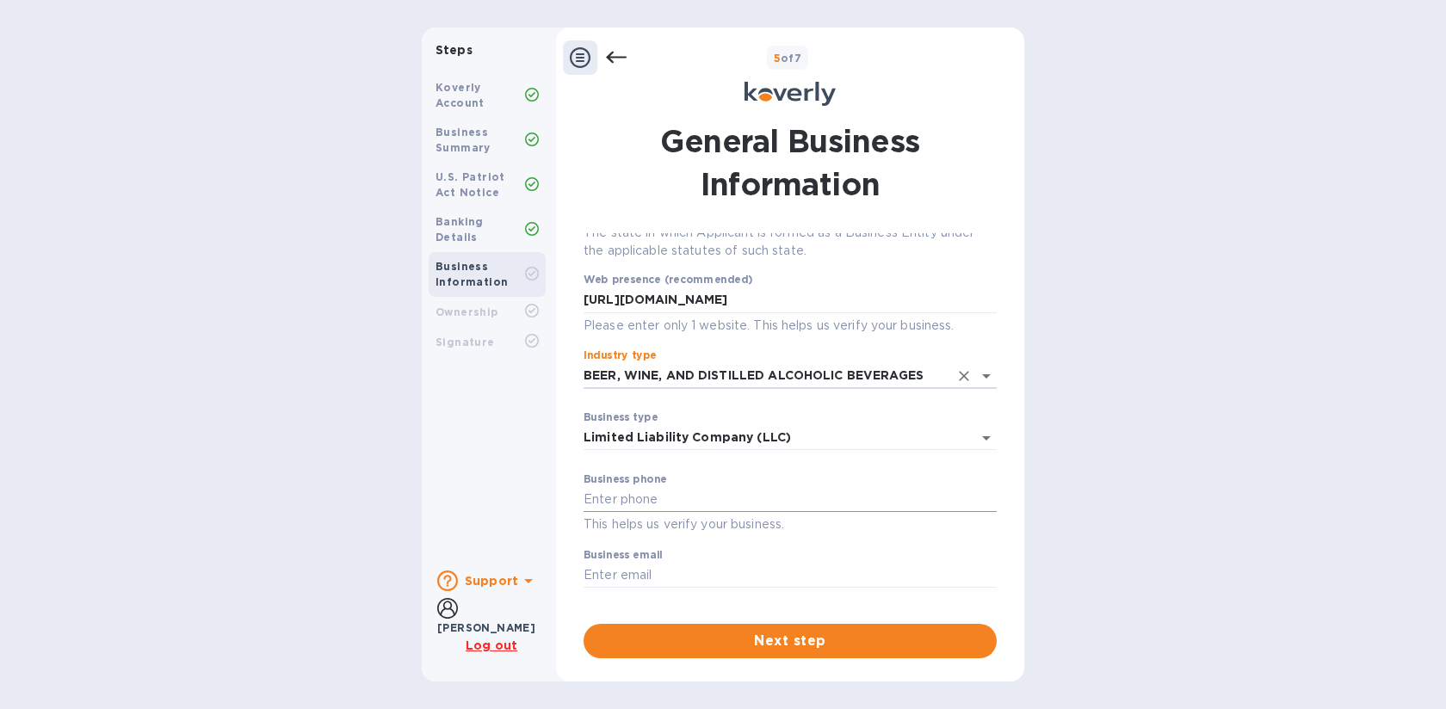
type input "BEER, WINE, AND DISTILLED ALCOHOLIC BEVERAGES"
click at [644, 501] on input "text" at bounding box center [790, 500] width 413 height 26
type input "9256582216"
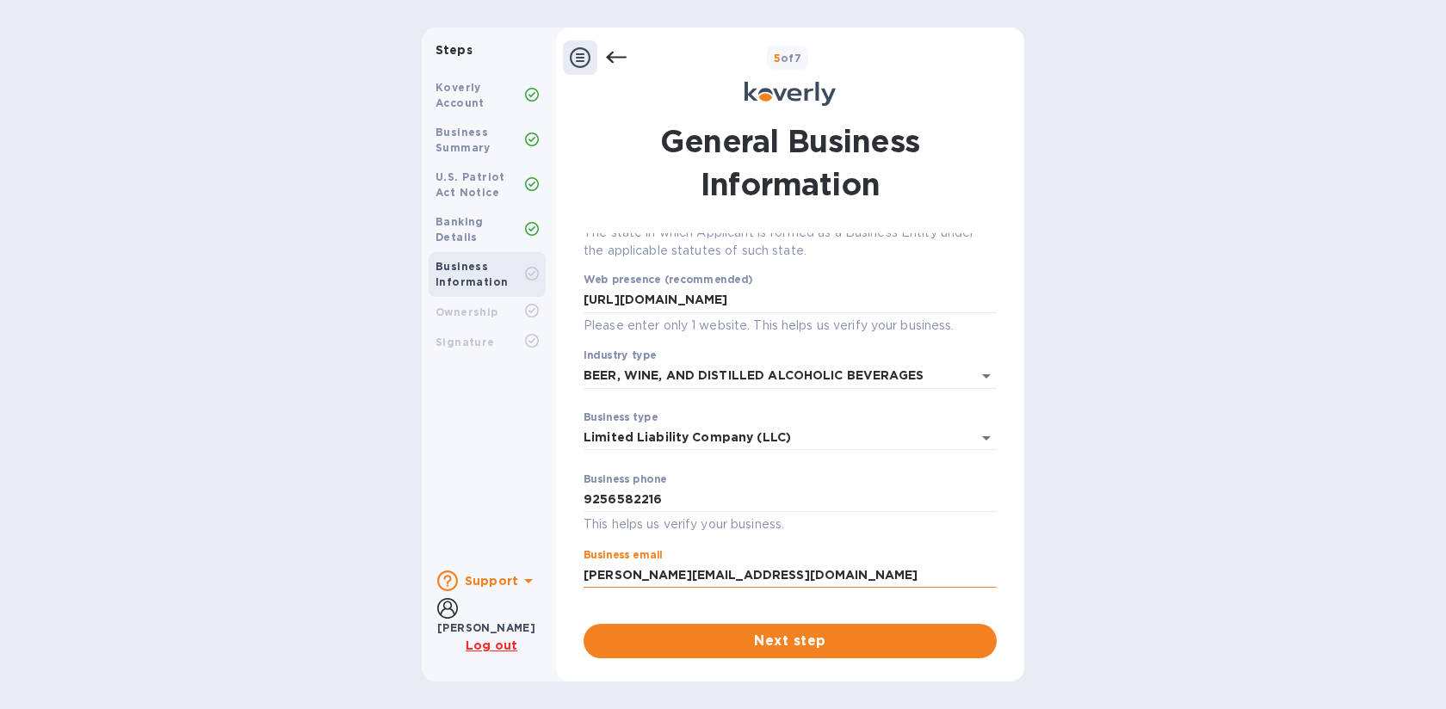
drag, startPoint x: 758, startPoint y: 575, endPoint x: 625, endPoint y: 574, distance: 133.4
click at [625, 574] on input "[PERSON_NAME][EMAIL_ADDRESS][DOMAIN_NAME]" at bounding box center [790, 576] width 413 height 26
type input "[PERSON_NAME][EMAIL_ADDRESS][DOMAIN_NAME]"
click at [781, 643] on span "Next step" at bounding box center [790, 641] width 386 height 21
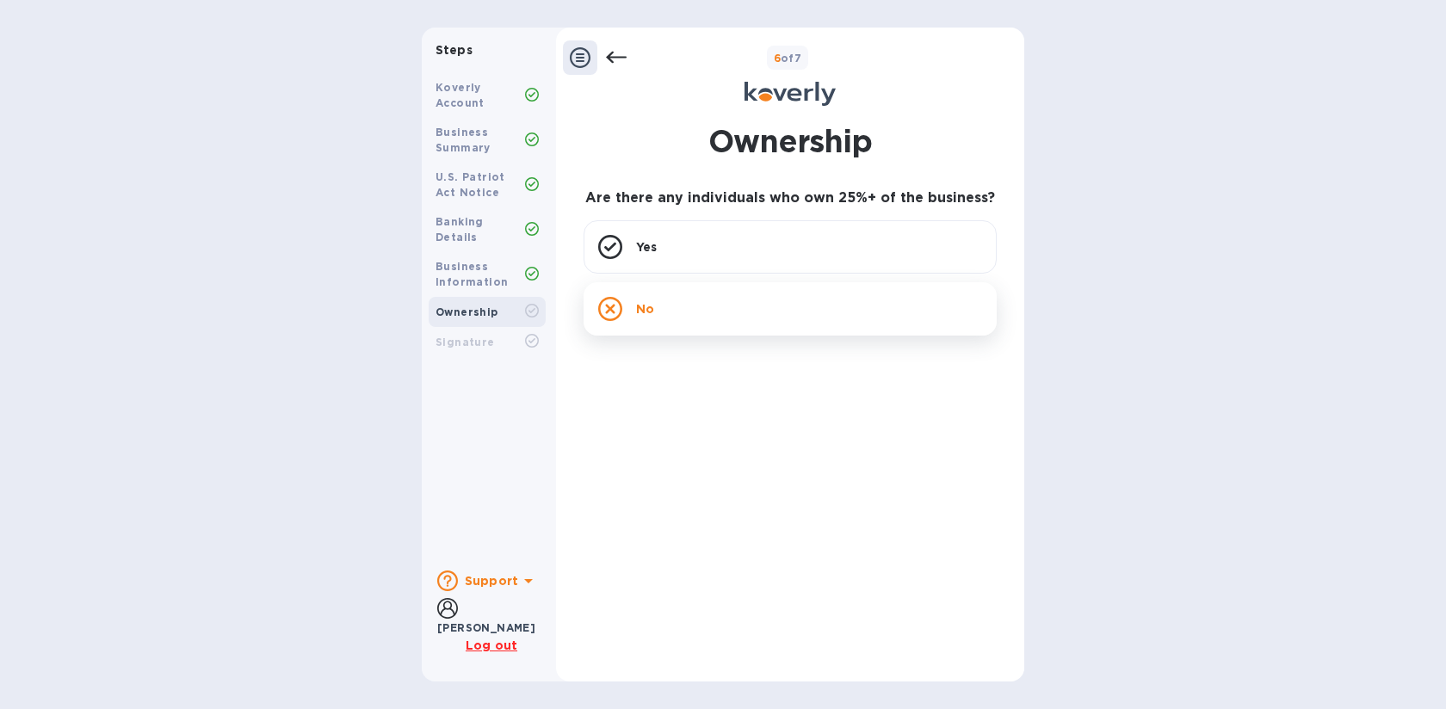
click at [695, 313] on div "No" at bounding box center [790, 308] width 413 height 53
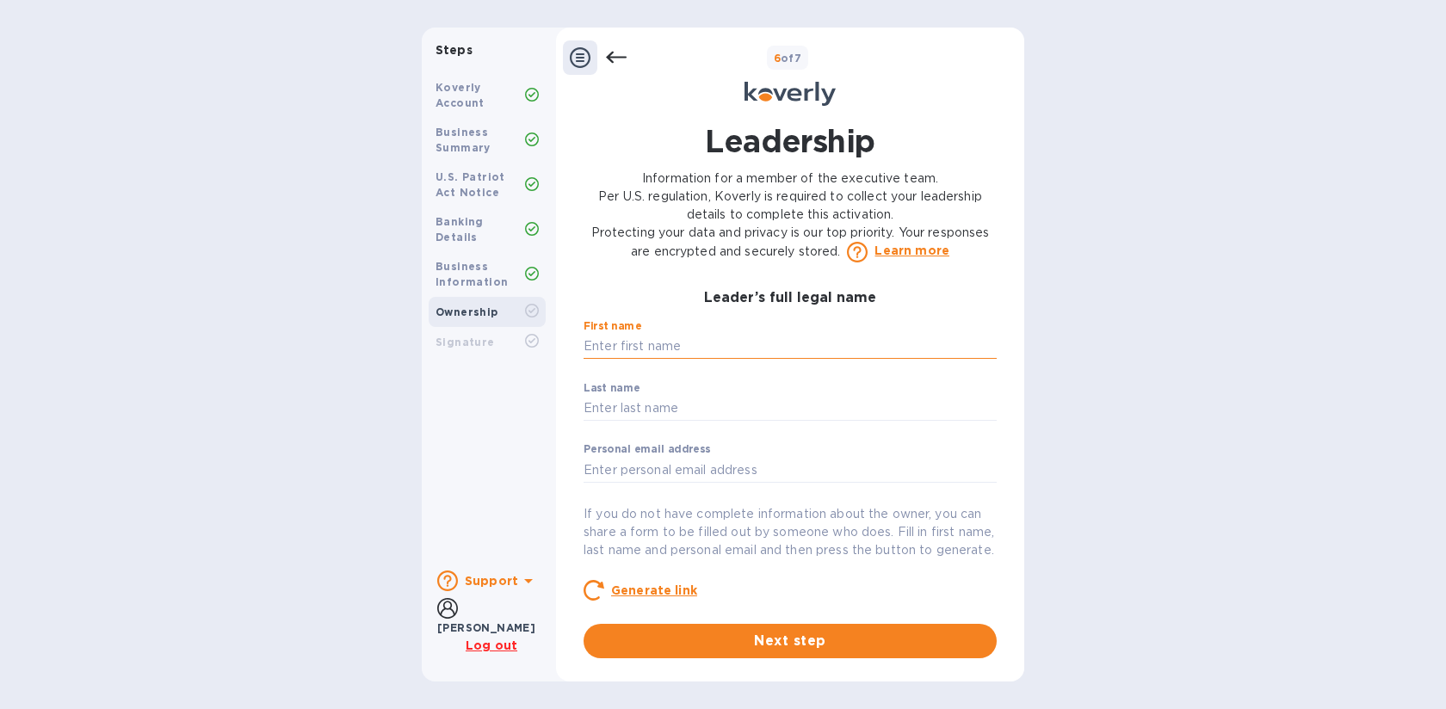
click at [668, 349] on input "text" at bounding box center [790, 347] width 413 height 26
type input "[PERSON_NAME]"
type input "[PERSON_NAME][EMAIL_ADDRESS][DOMAIN_NAME]"
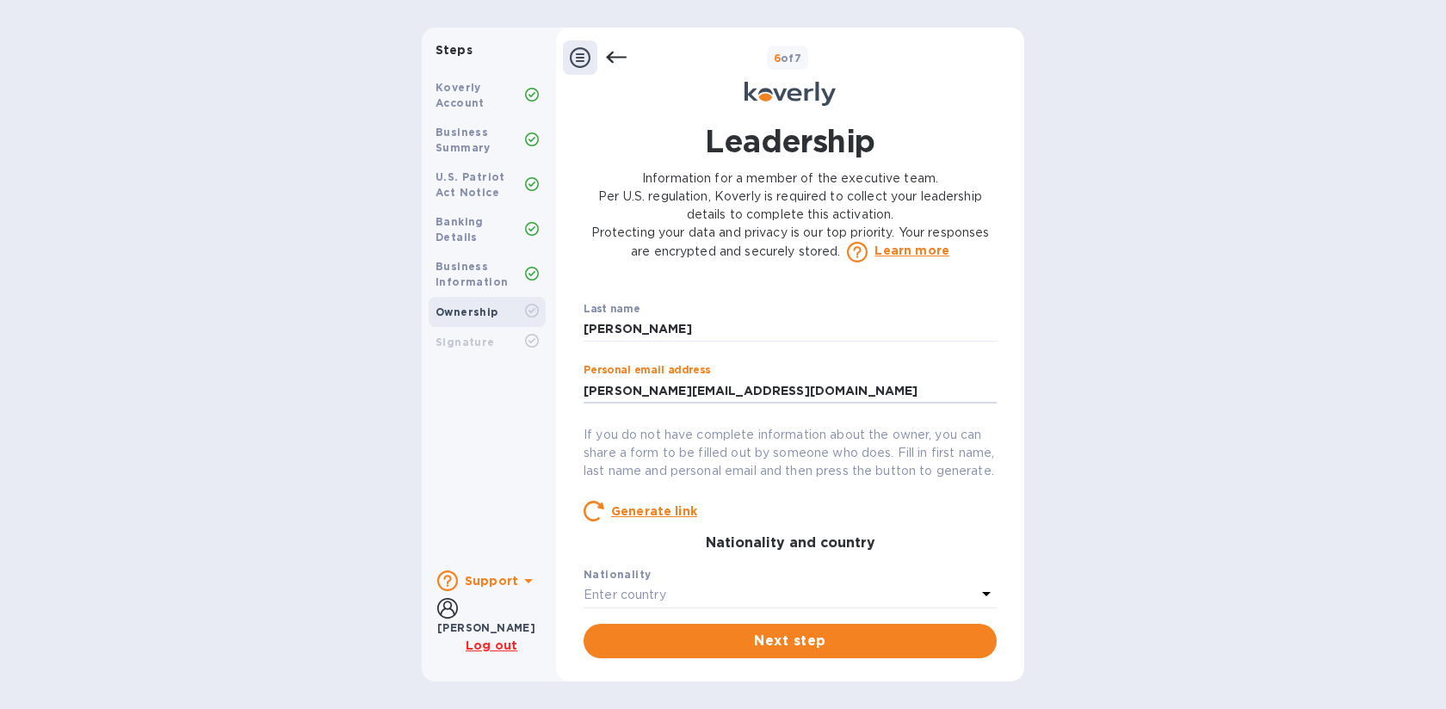
scroll to position [0, 0]
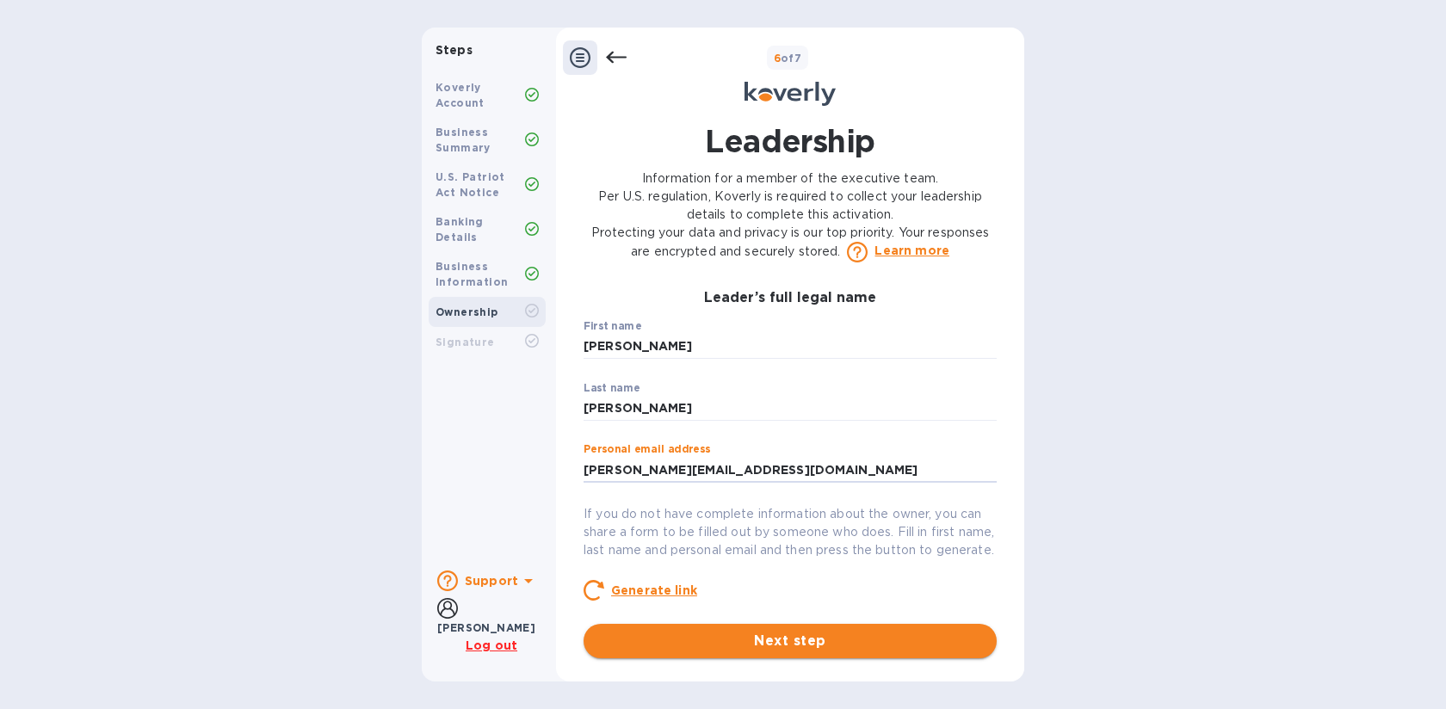
click at [814, 645] on span "Next step" at bounding box center [790, 641] width 386 height 21
